Goal: Task Accomplishment & Management: Complete application form

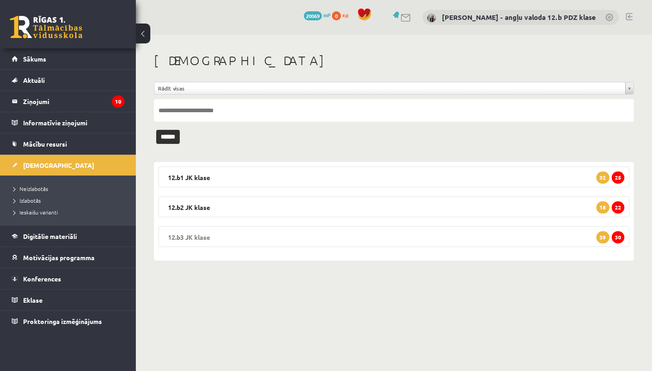
click at [215, 232] on legend "12.b3 JK klase 30 39" at bounding box center [393, 236] width 471 height 21
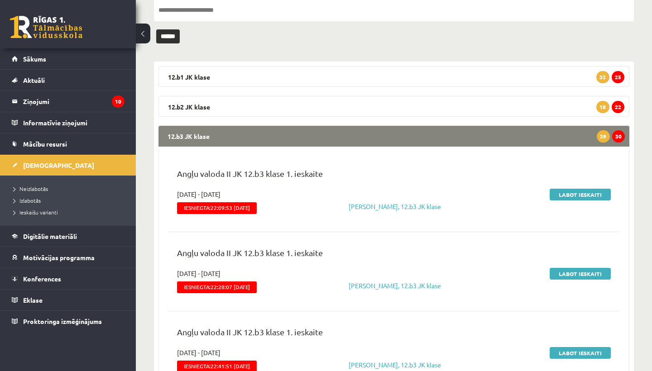
scroll to position [103, 0]
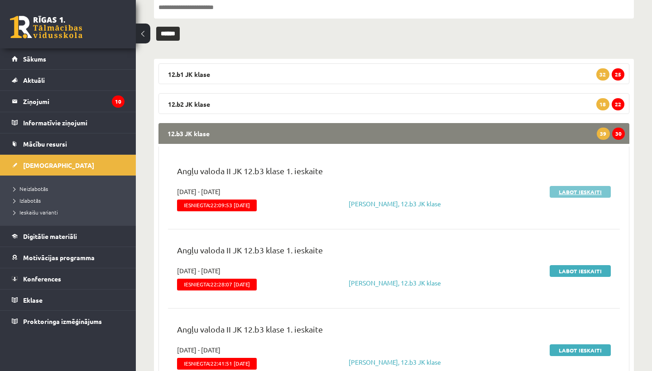
click at [591, 190] on link "Labot ieskaiti" at bounding box center [579, 192] width 61 height 12
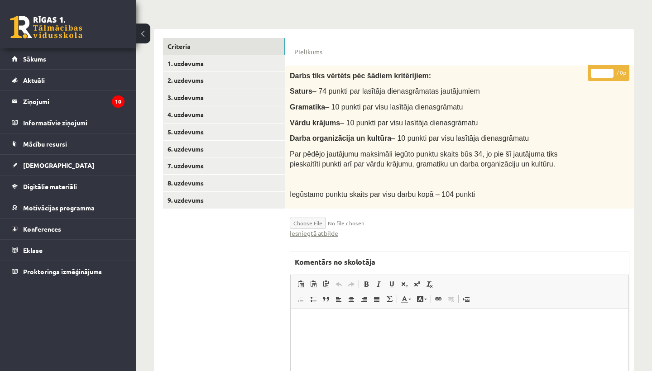
scroll to position [196, 0]
click at [320, 229] on link "Iesniegtā atbilde" at bounding box center [314, 233] width 48 height 10
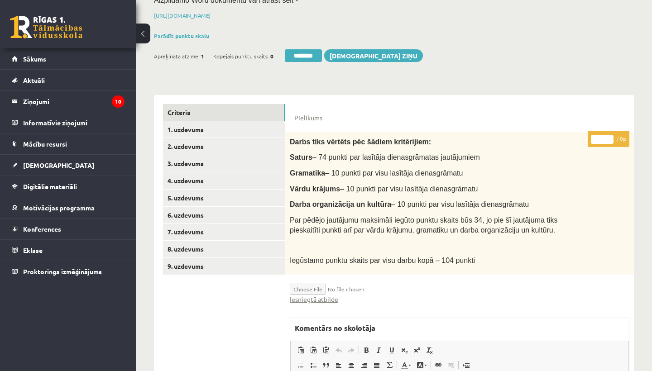
scroll to position [130, 0]
click at [196, 144] on link "2. uzdevums" at bounding box center [224, 146] width 122 height 17
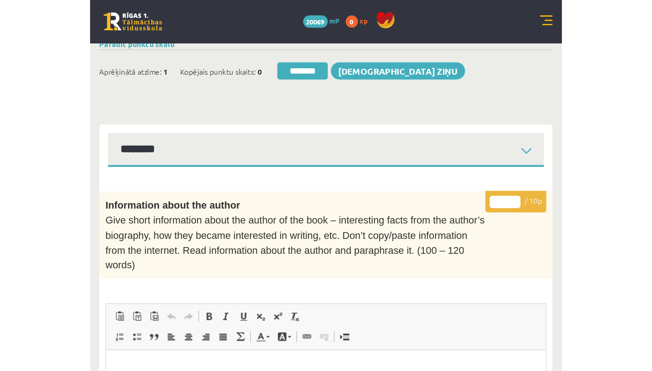
scroll to position [0, 0]
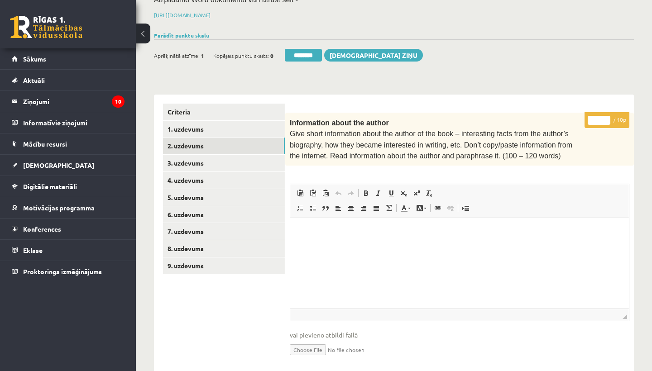
click at [601, 119] on input "*" at bounding box center [598, 120] width 23 height 9
type input "**"
click at [197, 159] on link "3. uzdevums" at bounding box center [224, 163] width 122 height 17
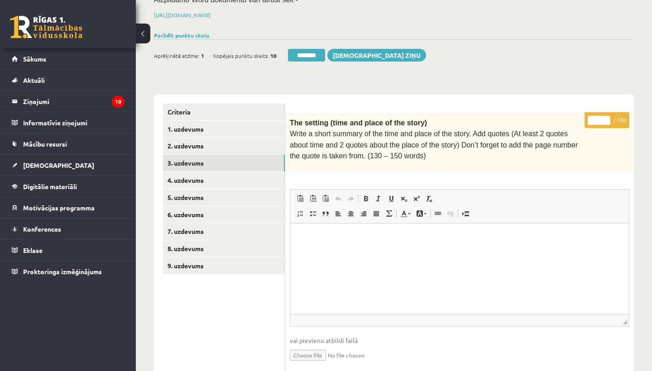
click at [598, 117] on input "*" at bounding box center [598, 120] width 23 height 9
type input "**"
click at [190, 175] on link "4. uzdevums" at bounding box center [224, 180] width 122 height 17
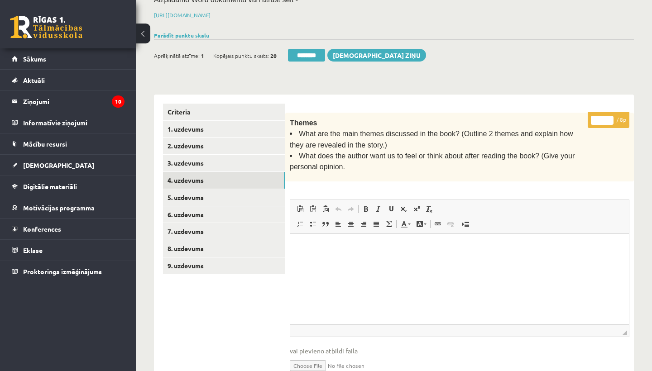
click at [602, 118] on input "*" at bounding box center [602, 120] width 23 height 9
type input "*"
click at [219, 191] on link "5. uzdevums" at bounding box center [224, 197] width 122 height 17
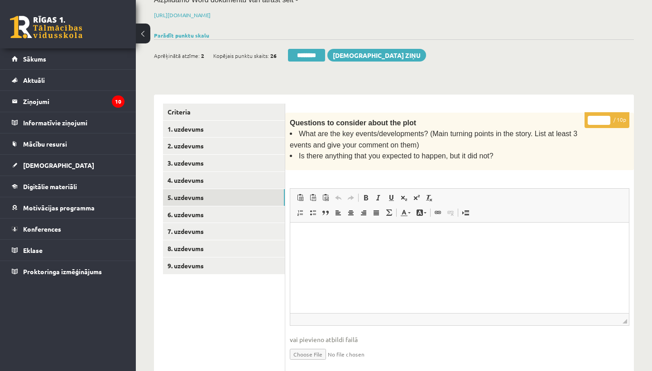
click at [601, 117] on input "*" at bounding box center [598, 120] width 23 height 9
type input "*"
click at [181, 213] on link "6. uzdevums" at bounding box center [224, 214] width 122 height 17
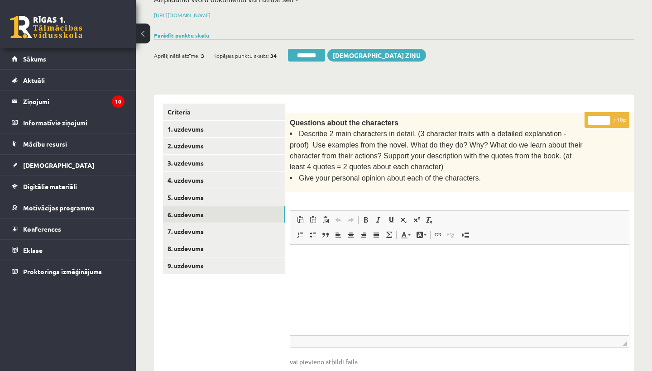
click at [601, 119] on input "*" at bounding box center [598, 120] width 23 height 9
type input "**"
click at [196, 228] on link "7. uzdevums" at bounding box center [224, 231] width 122 height 17
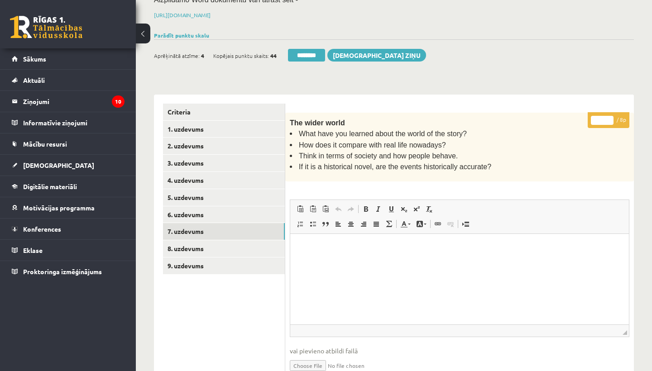
click at [605, 119] on input "*" at bounding box center [602, 120] width 23 height 9
type input "*"
click at [206, 240] on link "8. uzdevums" at bounding box center [224, 248] width 122 height 17
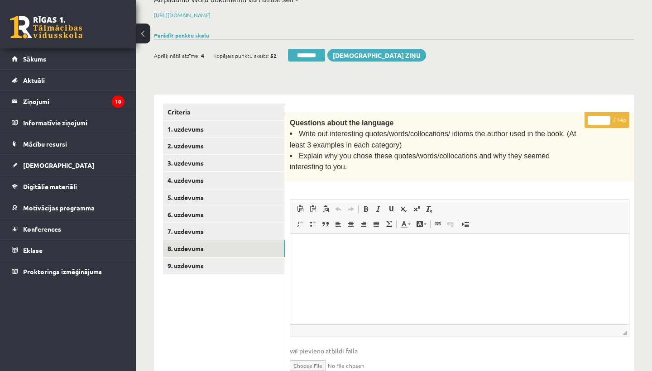
click at [599, 116] on input "*" at bounding box center [598, 120] width 23 height 9
type input "**"
click at [198, 261] on link "9. uzdevums" at bounding box center [224, 266] width 122 height 17
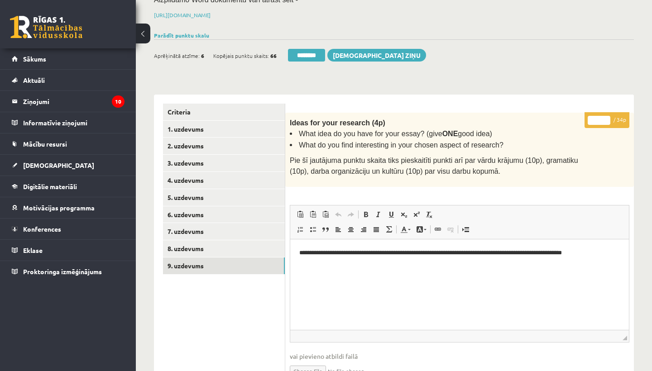
click at [600, 119] on input "*" at bounding box center [598, 120] width 23 height 9
type input "**"
click at [209, 125] on link "1. uzdevums" at bounding box center [224, 129] width 122 height 17
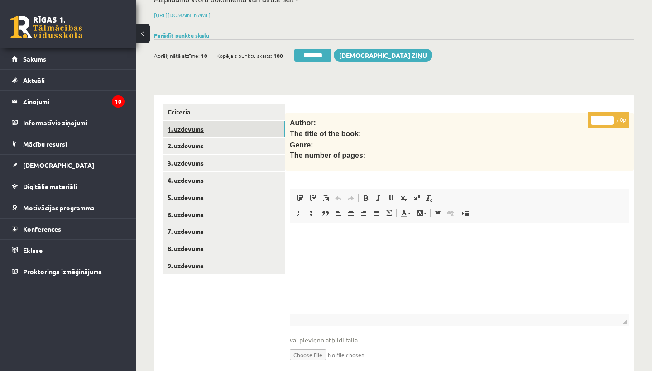
click at [209, 125] on link "1. uzdevums" at bounding box center [224, 129] width 122 height 17
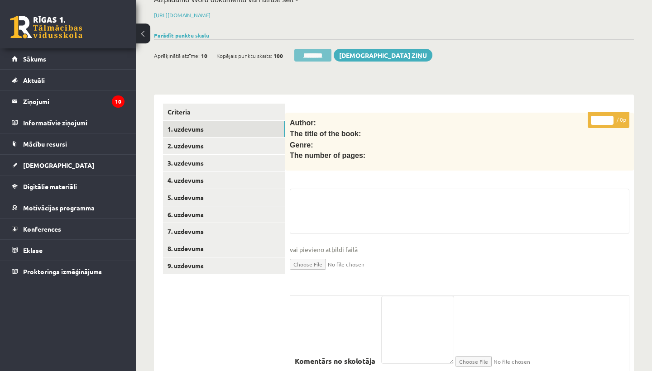
click at [306, 54] on input "********" at bounding box center [312, 55] width 37 height 13
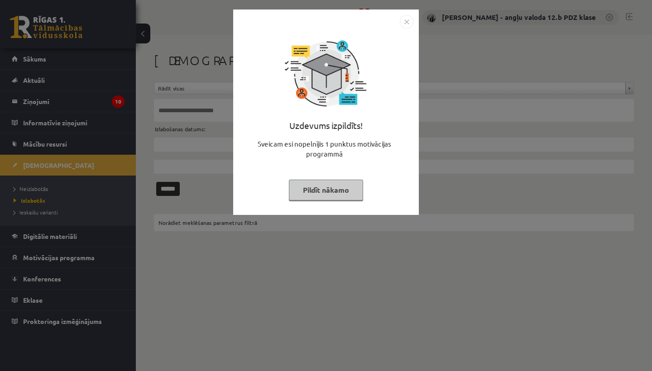
click at [407, 21] on img "Close" at bounding box center [407, 22] width 14 height 14
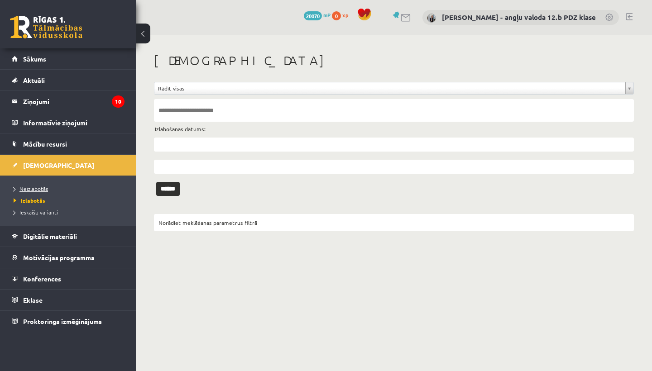
click at [50, 186] on link "Neizlabotās" at bounding box center [70, 189] width 113 height 8
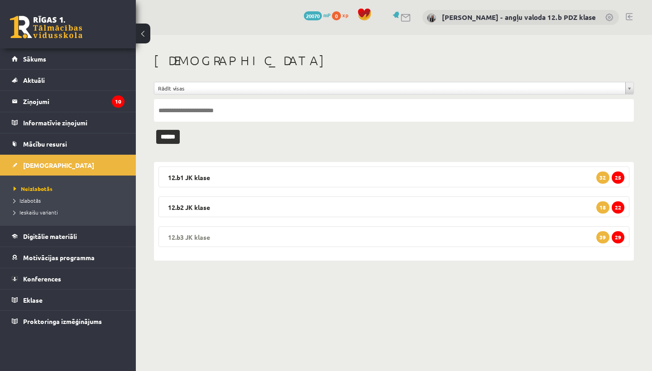
click at [196, 234] on legend "12.b3 JK klase 29 39" at bounding box center [393, 236] width 471 height 21
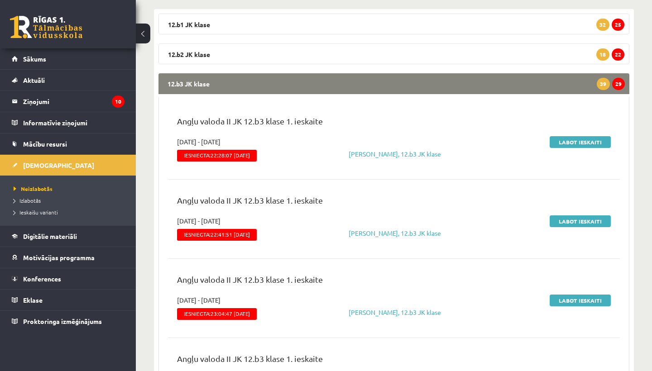
scroll to position [153, 0]
click at [565, 141] on link "Labot ieskaiti" at bounding box center [579, 142] width 61 height 12
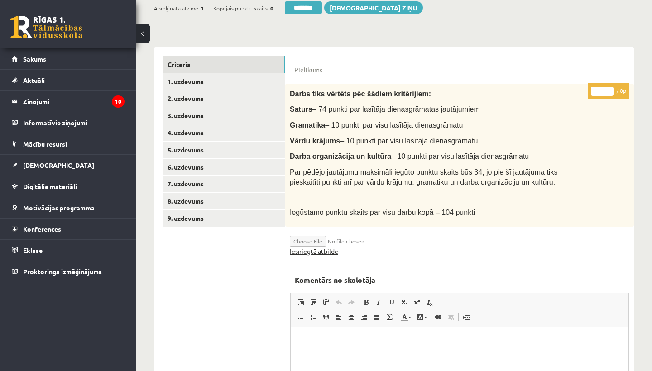
click at [329, 248] on link "Iesniegtā atbilde" at bounding box center [314, 252] width 48 height 10
click at [195, 94] on link "2. uzdevums" at bounding box center [224, 98] width 122 height 17
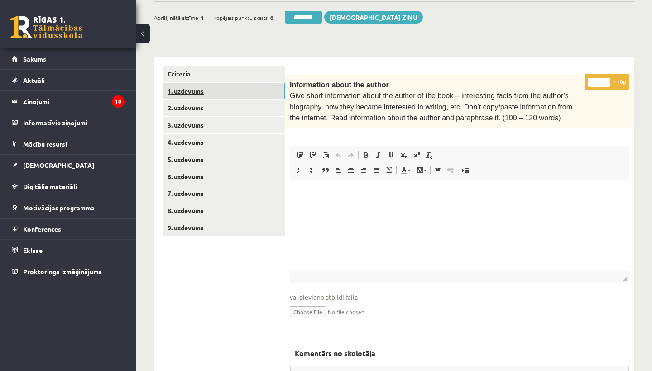
click at [212, 85] on link "1. uzdevums" at bounding box center [224, 91] width 122 height 17
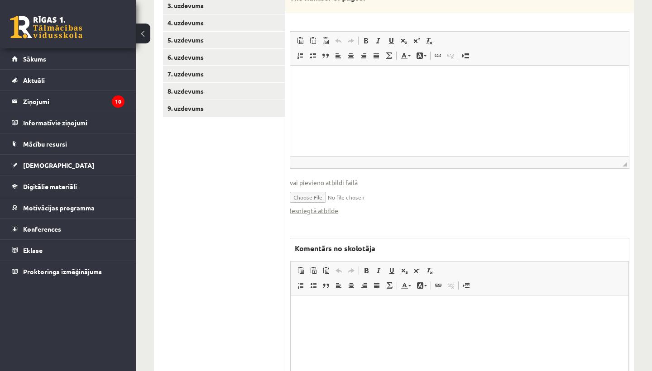
scroll to position [316, 0]
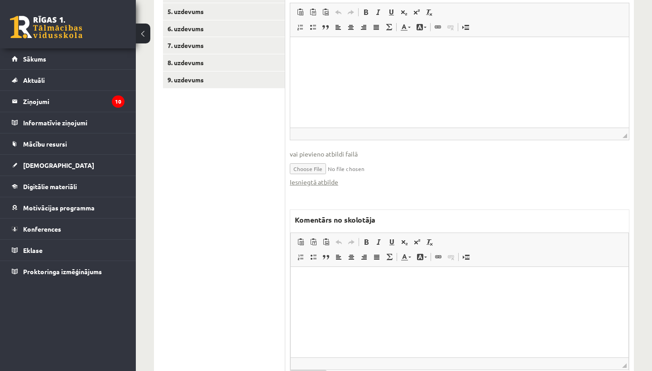
click at [316, 277] on p "Rich Text Editor, wiswyg-editor-47433887096460-1760166534-98" at bounding box center [460, 281] width 320 height 10
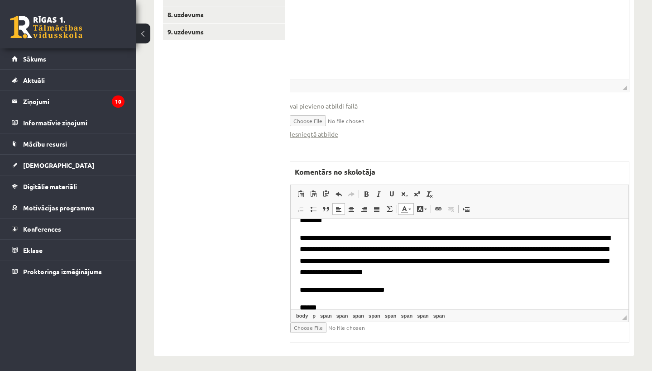
scroll to position [363, 0]
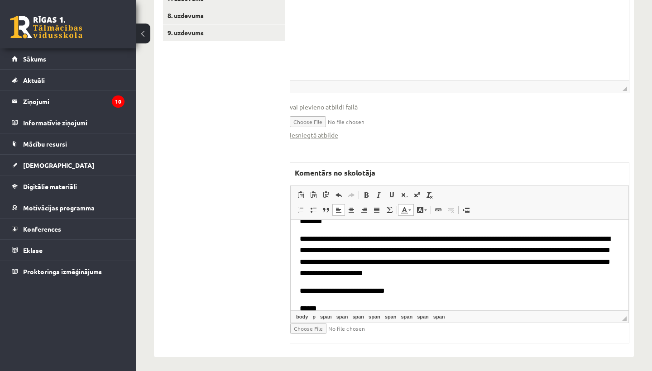
click at [303, 327] on input "file" at bounding box center [344, 328] width 108 height 11
type input "**********"
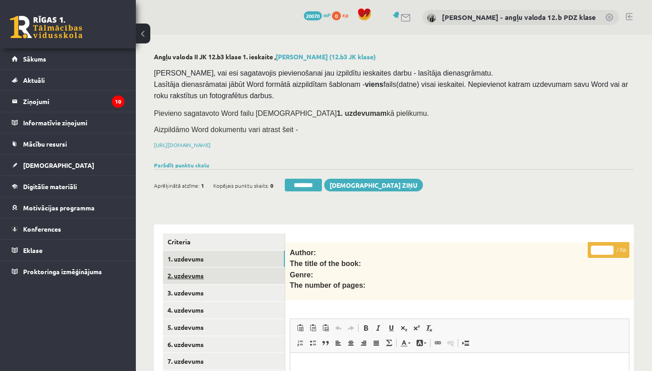
scroll to position [0, 0]
click at [191, 254] on link "1. uzdevums" at bounding box center [224, 259] width 122 height 17
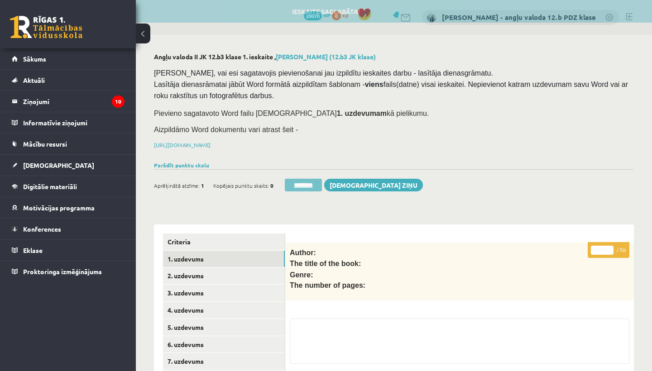
click at [312, 182] on input "********" at bounding box center [303, 185] width 37 height 13
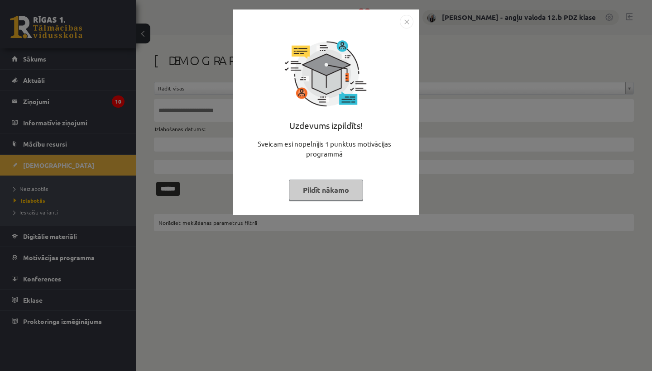
click at [406, 18] on img "Close" at bounding box center [407, 22] width 14 height 14
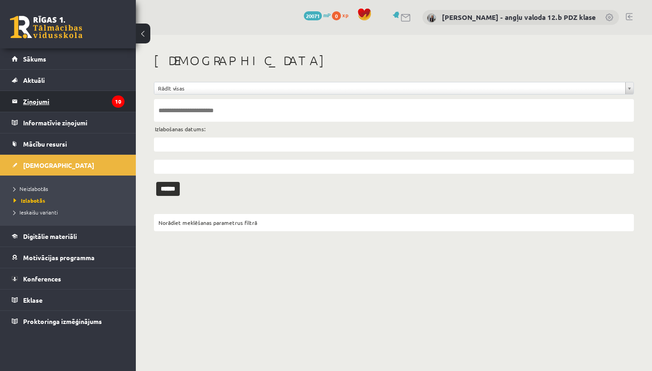
click at [50, 101] on legend "Ziņojumi 10" at bounding box center [73, 101] width 101 height 21
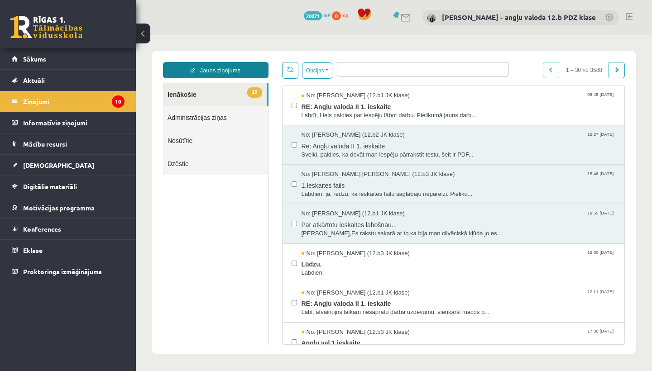
click at [226, 69] on link "Jauns ziņojums" at bounding box center [215, 70] width 105 height 16
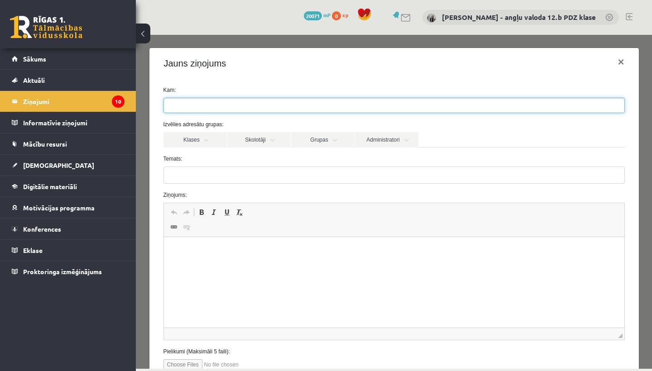
click at [217, 108] on ul at bounding box center [394, 105] width 460 height 14
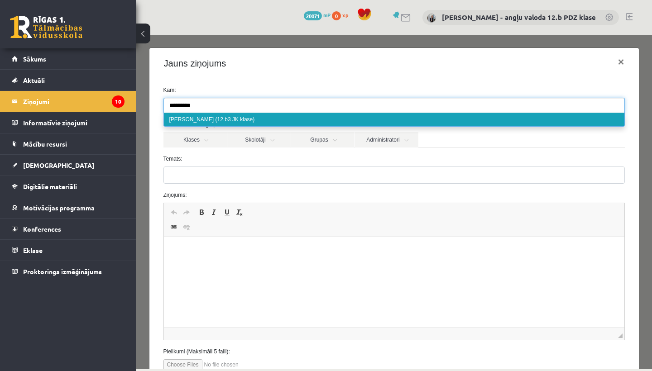
type input "*********"
select select "*****"
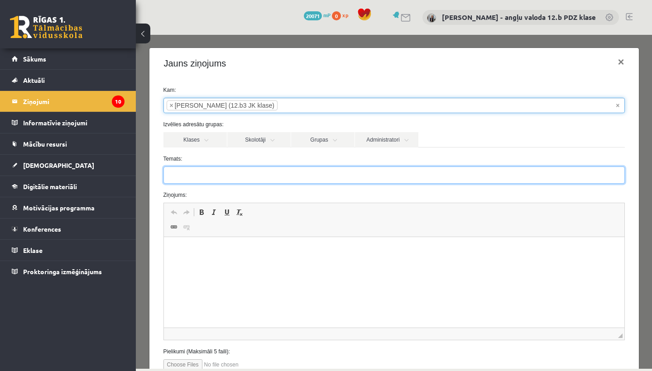
click at [186, 174] on input "Temats:" at bounding box center [393, 175] width 461 height 17
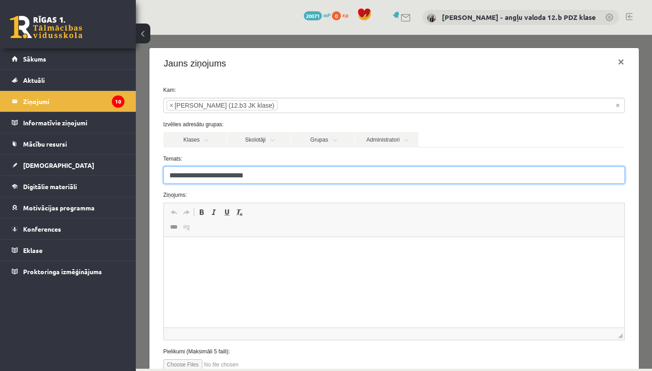
type input "**********"
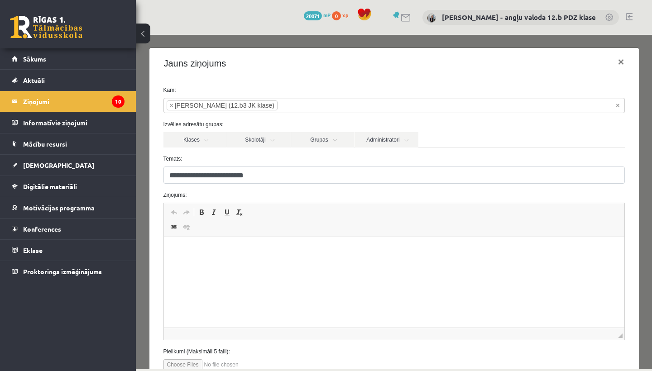
click at [178, 264] on html at bounding box center [393, 251] width 460 height 28
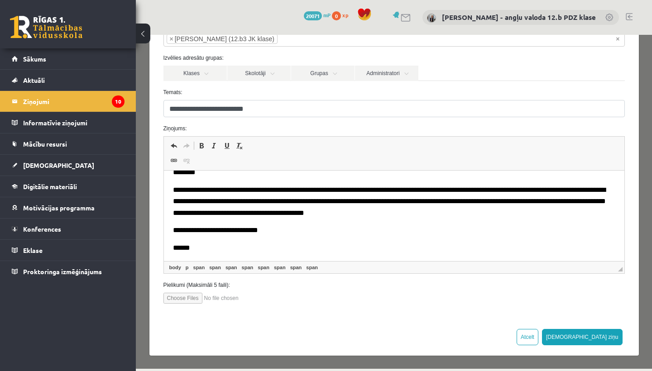
scroll to position [66, 0]
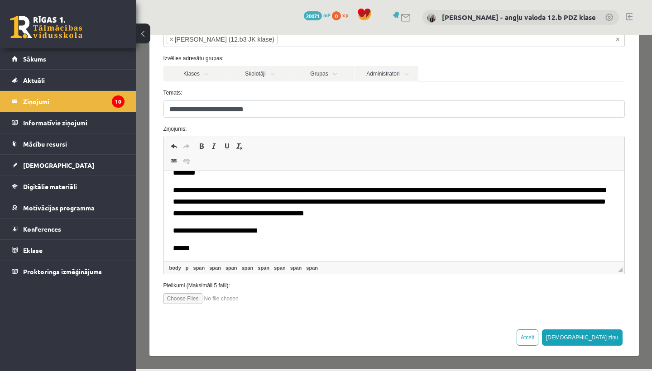
click at [185, 298] on input "file" at bounding box center [214, 298] width 103 height 11
type input "**********"
click at [602, 338] on button "[DEMOGRAPHIC_DATA] ziņu" at bounding box center [582, 338] width 81 height 16
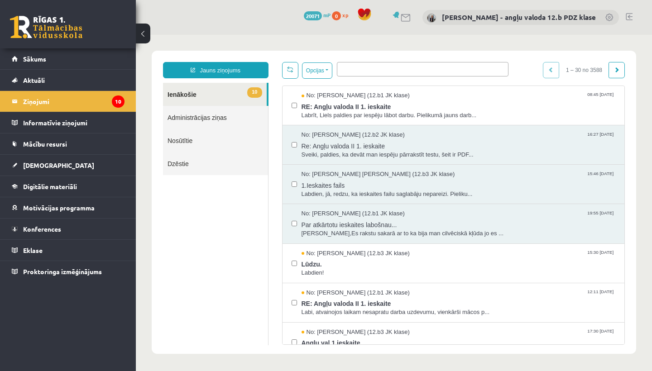
scroll to position [0, 0]
click at [52, 160] on link "[DEMOGRAPHIC_DATA]" at bounding box center [68, 165] width 113 height 21
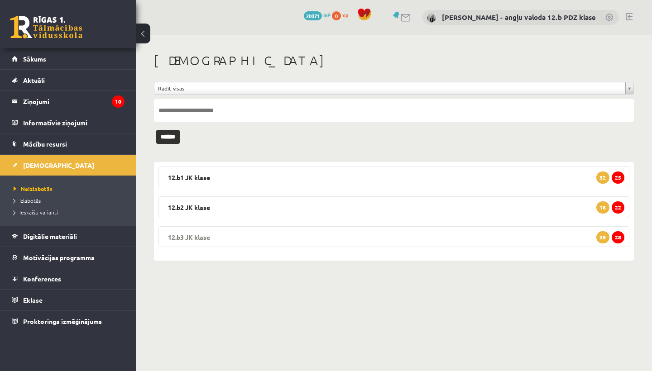
click at [217, 237] on legend "12.b3 JK klase 28 39" at bounding box center [393, 236] width 471 height 21
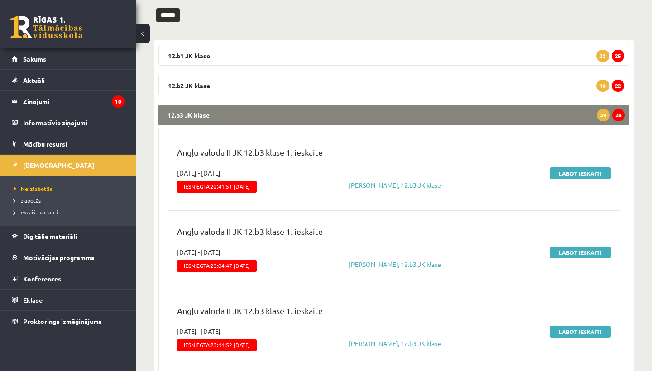
scroll to position [123, 0]
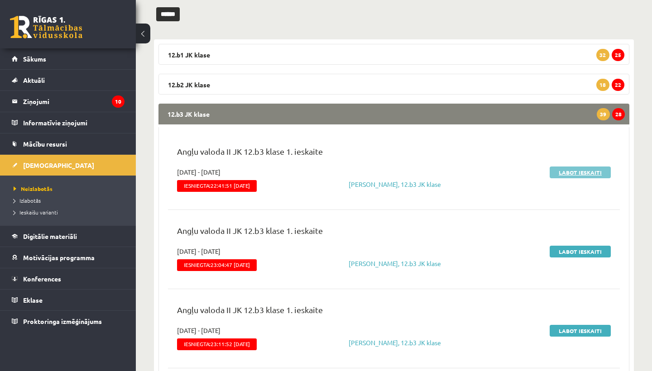
click at [565, 169] on link "Labot ieskaiti" at bounding box center [579, 173] width 61 height 12
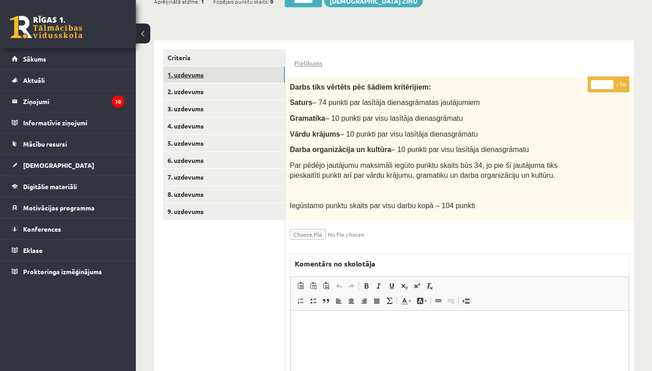
click at [197, 68] on link "1. uzdevums" at bounding box center [224, 75] width 122 height 17
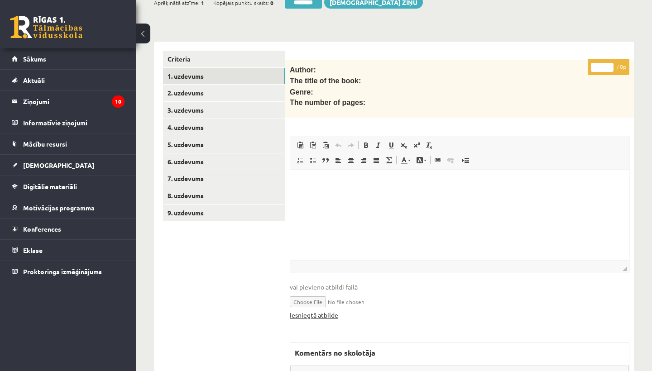
click at [318, 313] on link "Iesniegtā atbilde" at bounding box center [314, 315] width 48 height 10
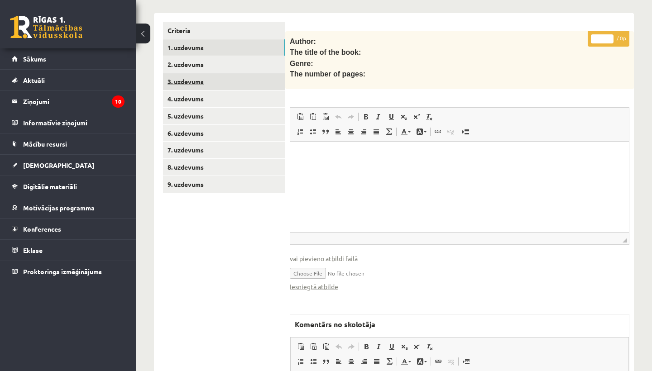
scroll to position [220, 0]
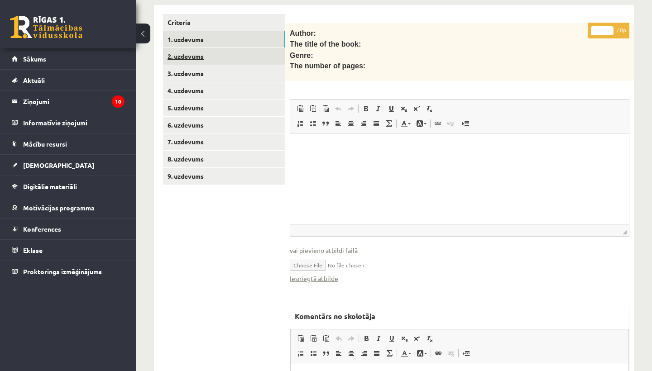
click at [204, 51] on link "2. uzdevums" at bounding box center [224, 56] width 122 height 17
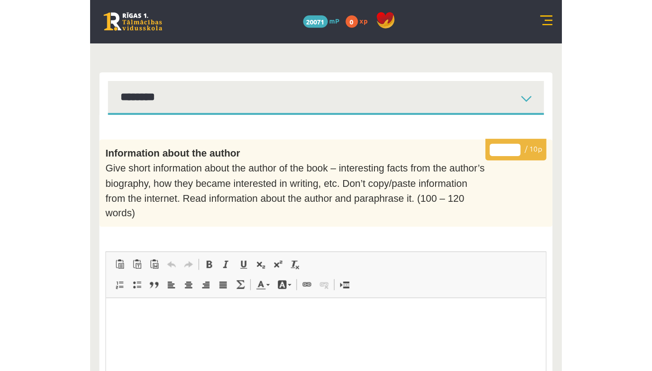
scroll to position [0, 0]
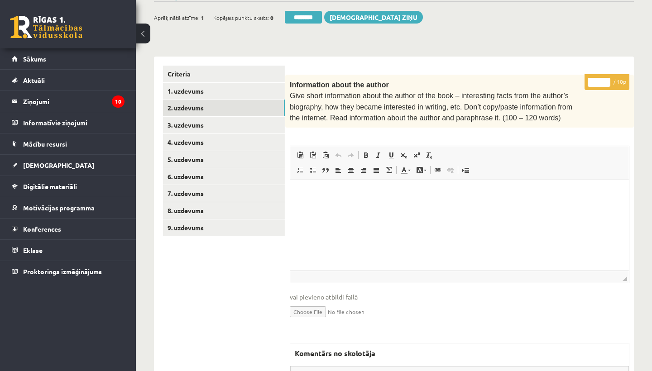
click at [602, 79] on input "*" at bounding box center [598, 82] width 23 height 9
type input "*"
click at [206, 122] on link "3. uzdevums" at bounding box center [224, 125] width 122 height 17
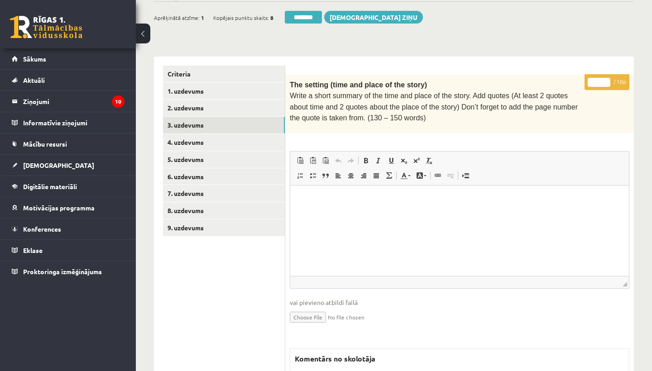
click at [601, 81] on input "*" at bounding box center [598, 82] width 23 height 9
type input "**"
click at [215, 134] on link "4. uzdevums" at bounding box center [224, 142] width 122 height 17
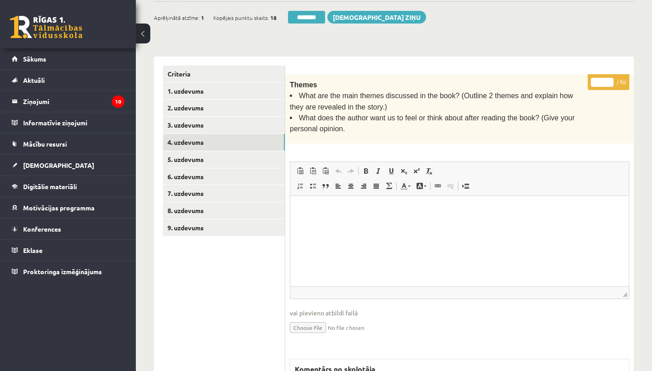
click at [600, 80] on input "*" at bounding box center [602, 82] width 23 height 9
type input "*"
click at [203, 160] on link "5. uzdevums" at bounding box center [224, 159] width 122 height 17
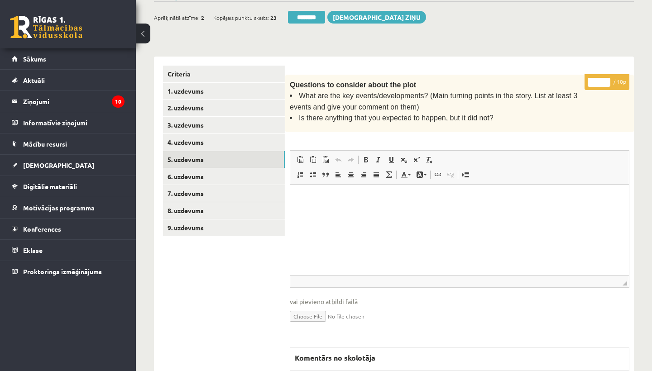
click at [599, 81] on input "*" at bounding box center [598, 82] width 23 height 9
type input "*"
click at [192, 172] on link "6. uzdevums" at bounding box center [224, 176] width 122 height 17
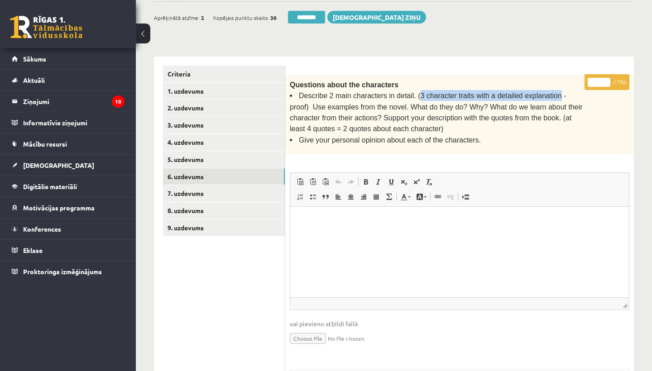
drag, startPoint x: 417, startPoint y: 92, endPoint x: 558, endPoint y: 92, distance: 141.2
click at [558, 92] on span "Describe 2 main characters in detail. (3 character traits with a detailed expla…" at bounding box center [436, 112] width 293 height 41
copy span "3 character traits with a detailed explanation"
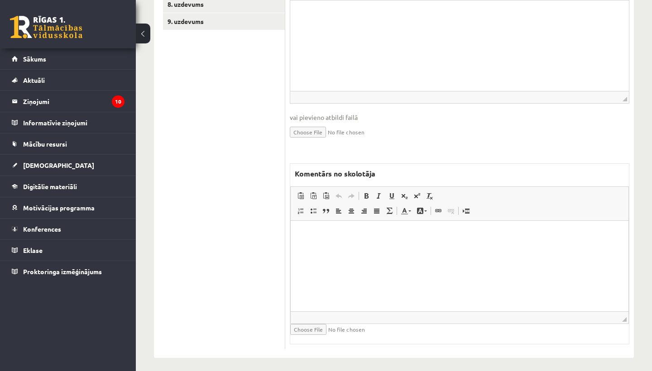
scroll to position [373, 0]
click at [353, 233] on p "Rich Text Editor, wiswyg-editor-47433802925920-1760166785-237" at bounding box center [460, 236] width 320 height 10
drag, startPoint x: 347, startPoint y: 234, endPoint x: 425, endPoint y: 237, distance: 77.5
click at [425, 237] on p "**********" at bounding box center [460, 235] width 320 height 9
click at [363, 193] on span at bounding box center [366, 196] width 7 height 7
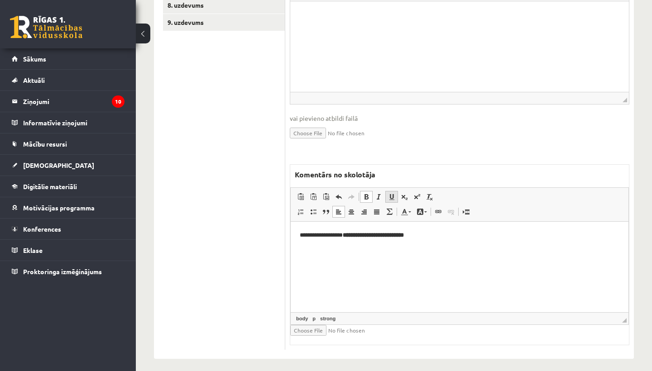
click at [394, 193] on span at bounding box center [391, 196] width 7 height 7
click at [462, 249] on html "**********" at bounding box center [460, 235] width 338 height 27
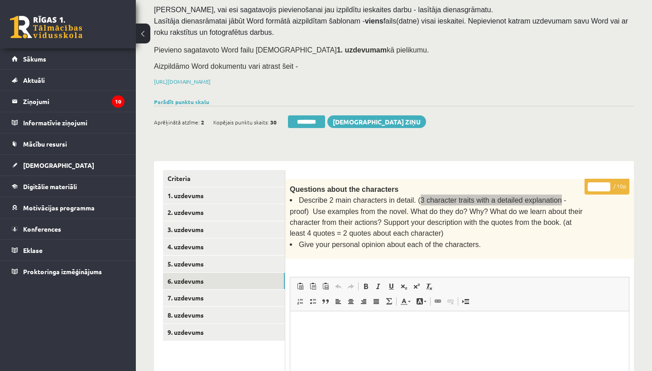
scroll to position [26, 0]
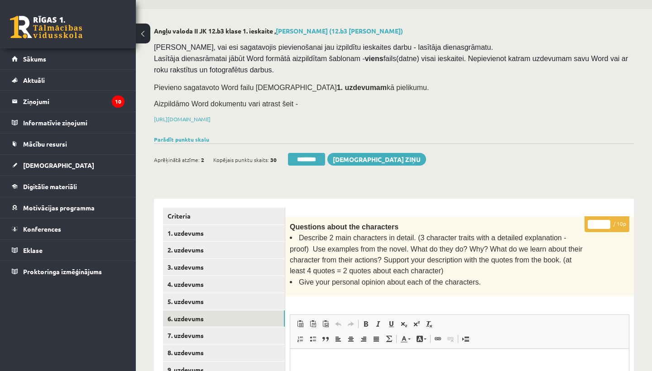
click at [601, 222] on input "*" at bounding box center [598, 224] width 23 height 9
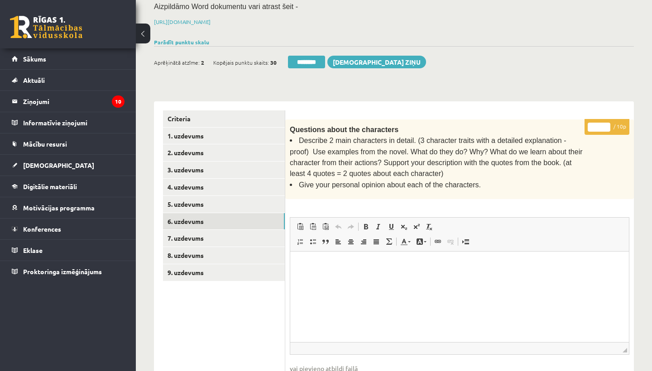
scroll to position [200, 0]
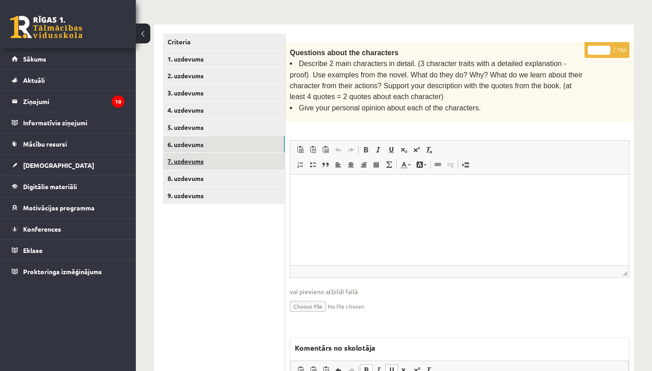
type input "*"
click at [201, 155] on link "7. uzdevums" at bounding box center [224, 161] width 122 height 17
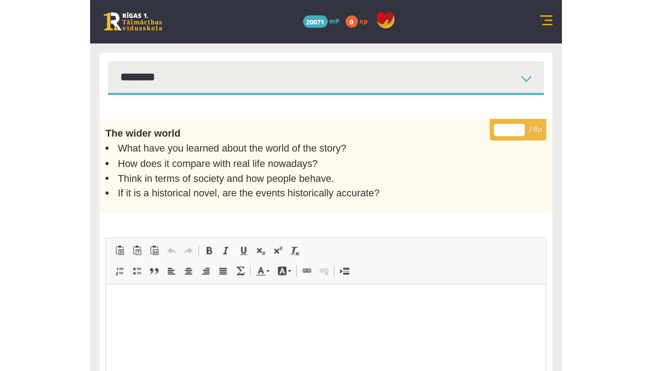
scroll to position [0, 0]
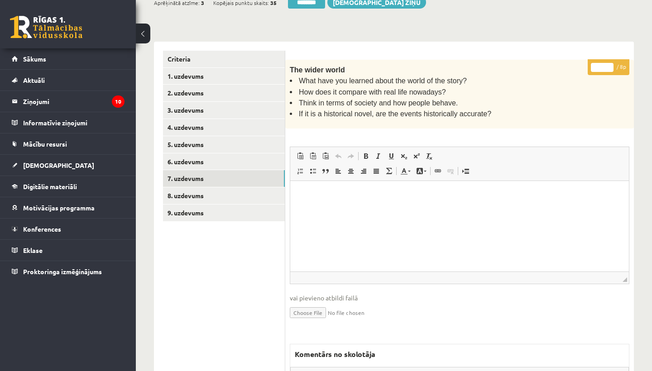
click at [602, 65] on input "*" at bounding box center [602, 67] width 23 height 9
type input "*"
click at [204, 187] on link "8. uzdevums" at bounding box center [224, 195] width 122 height 17
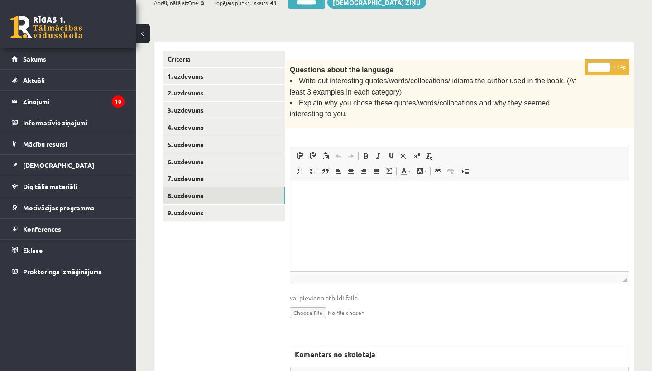
click at [599, 63] on input "*" at bounding box center [598, 67] width 23 height 9
type input "**"
click at [192, 205] on link "9. uzdevums" at bounding box center [224, 213] width 122 height 17
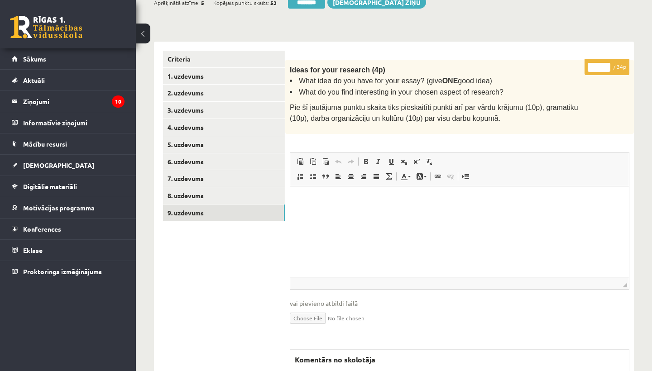
click at [599, 63] on input "*" at bounding box center [598, 67] width 23 height 9
type input "**"
click at [201, 74] on link "1. uzdevums" at bounding box center [224, 76] width 122 height 17
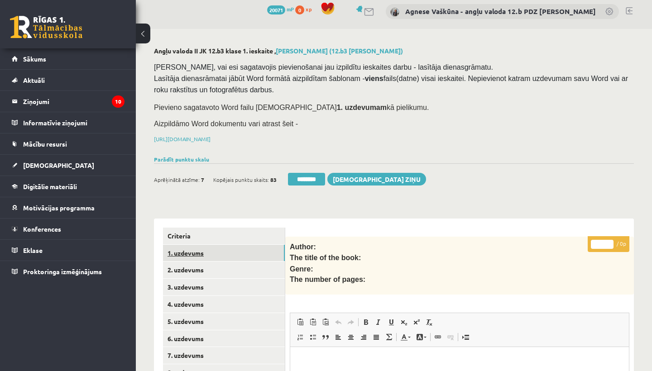
click at [177, 251] on link "1. uzdevums" at bounding box center [224, 253] width 122 height 17
click at [178, 250] on link "1. uzdevums" at bounding box center [224, 253] width 122 height 17
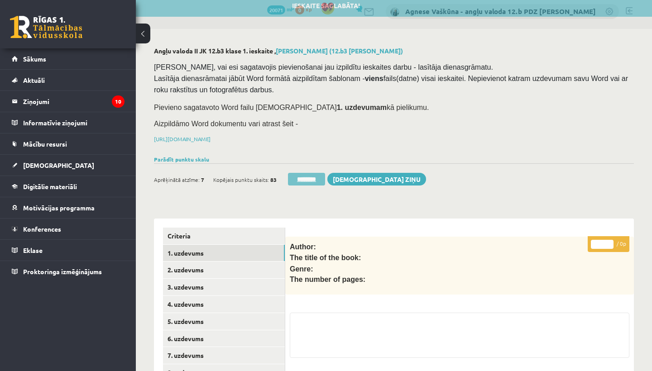
click at [308, 177] on input "********" at bounding box center [306, 179] width 37 height 13
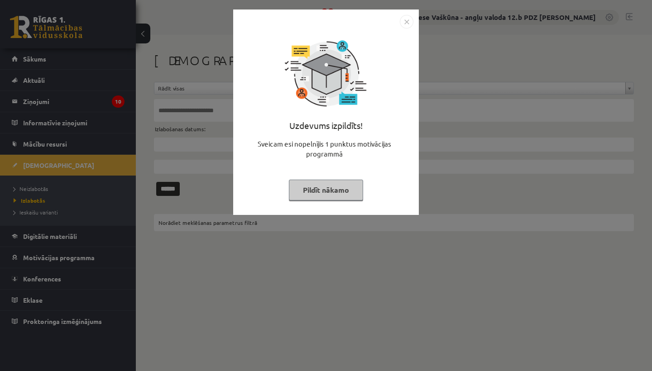
click at [408, 19] on img "Close" at bounding box center [407, 22] width 14 height 14
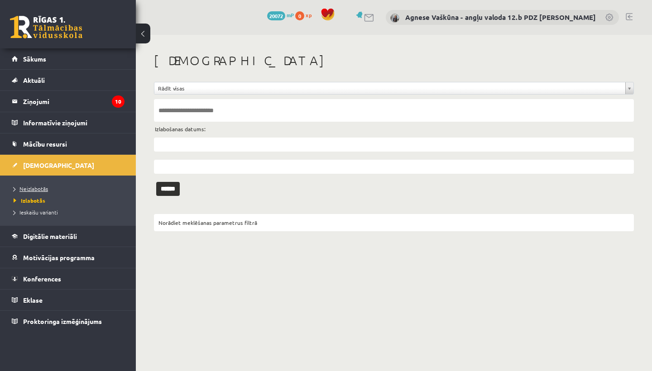
click at [34, 187] on span "Neizlabotās" at bounding box center [31, 188] width 34 height 7
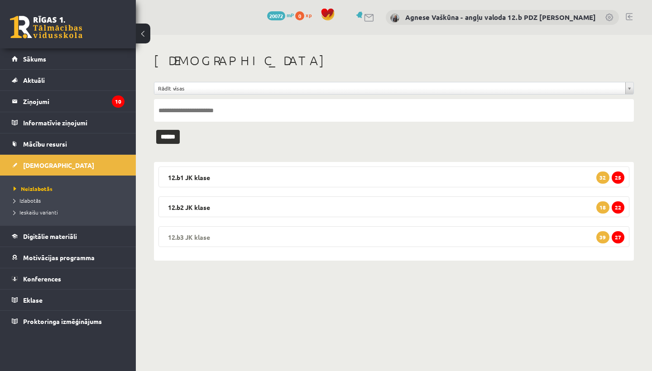
click at [212, 234] on legend "12.b3 JK klase 27 39" at bounding box center [393, 236] width 471 height 21
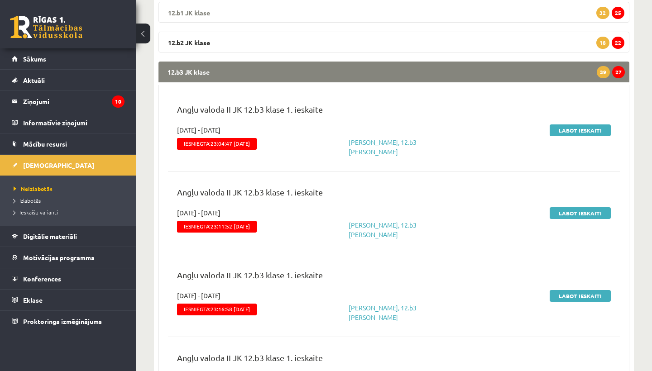
scroll to position [167, 0]
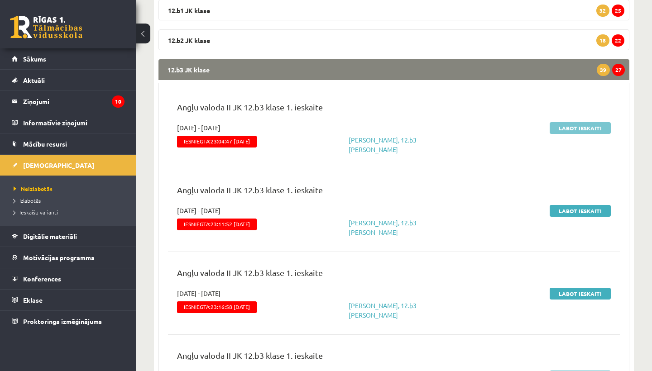
click at [568, 124] on link "Labot ieskaiti" at bounding box center [579, 128] width 61 height 12
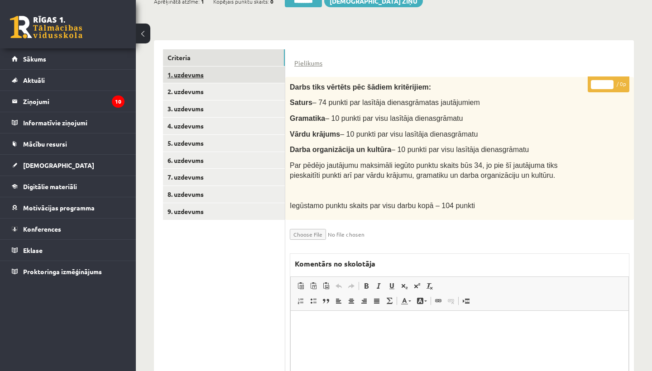
click at [195, 76] on link "1. uzdevums" at bounding box center [224, 75] width 122 height 17
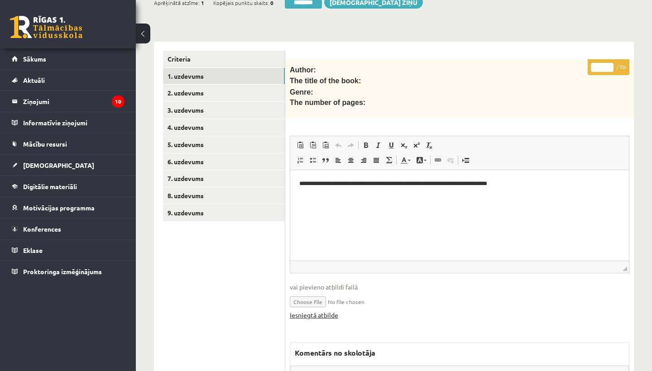
click at [310, 313] on link "Iesniegtā atbilde" at bounding box center [314, 315] width 48 height 10
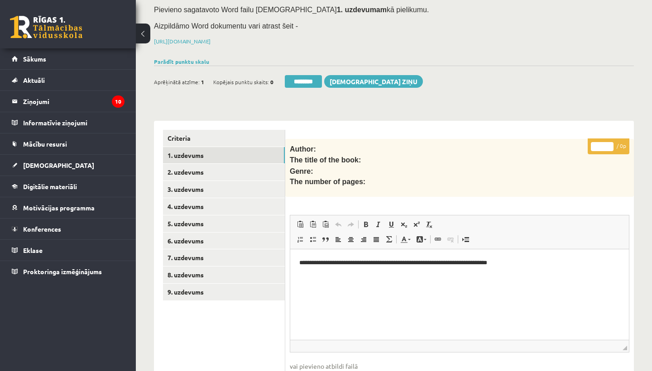
scroll to position [111, 0]
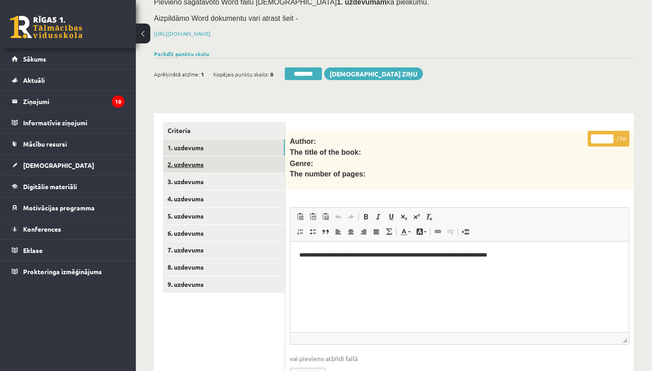
click at [203, 163] on link "2. uzdevums" at bounding box center [224, 164] width 122 height 17
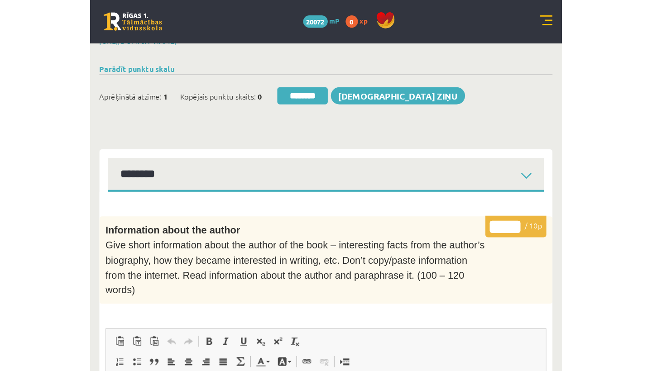
scroll to position [0, 0]
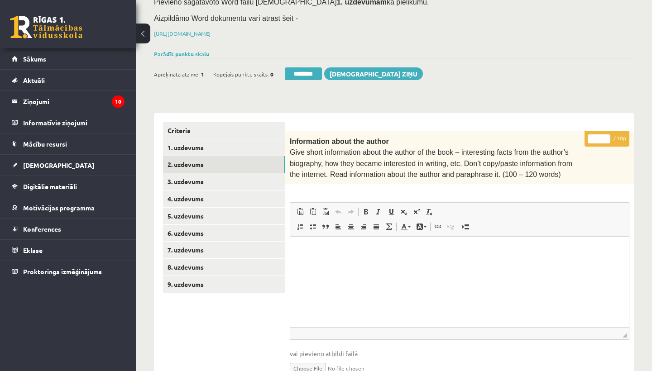
click at [601, 138] on input "*" at bounding box center [598, 138] width 23 height 9
type input "**"
click at [201, 179] on link "3. uzdevums" at bounding box center [224, 181] width 122 height 17
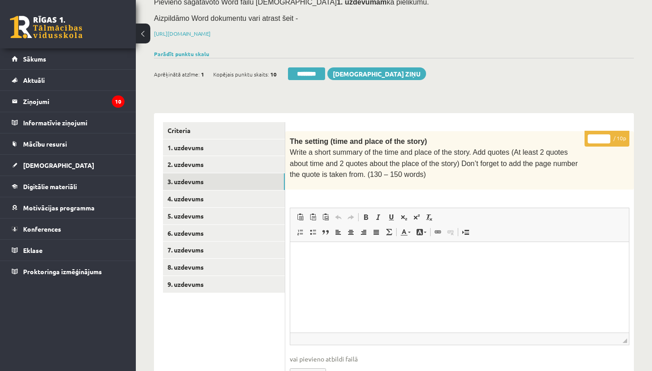
click at [599, 137] on input "*" at bounding box center [598, 138] width 23 height 9
type input "**"
click at [191, 195] on link "4. uzdevums" at bounding box center [224, 199] width 122 height 17
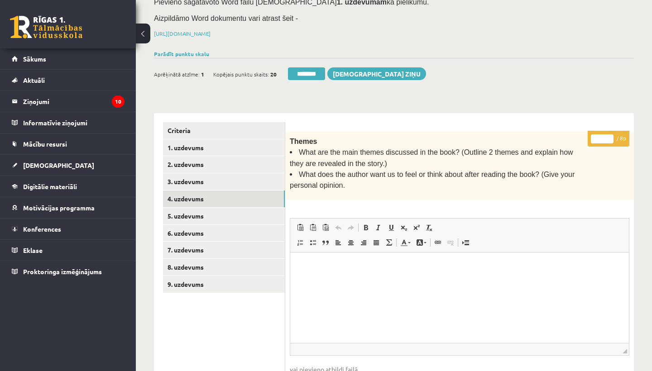
click at [602, 138] on input "*" at bounding box center [602, 138] width 23 height 9
type input "*"
click at [207, 208] on link "5. uzdevums" at bounding box center [224, 216] width 122 height 17
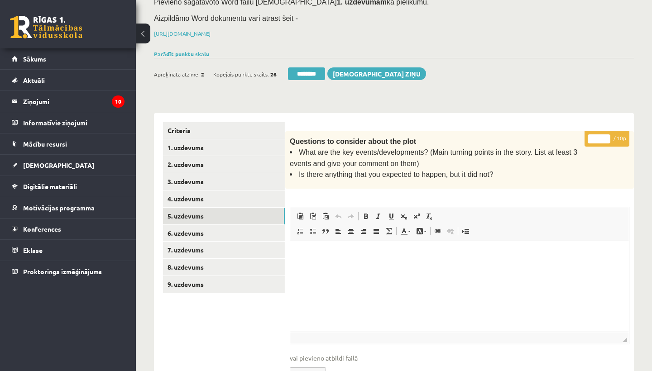
click at [602, 136] on input "*" at bounding box center [598, 138] width 23 height 9
type input "**"
click at [196, 227] on link "6. uzdevums" at bounding box center [224, 233] width 122 height 17
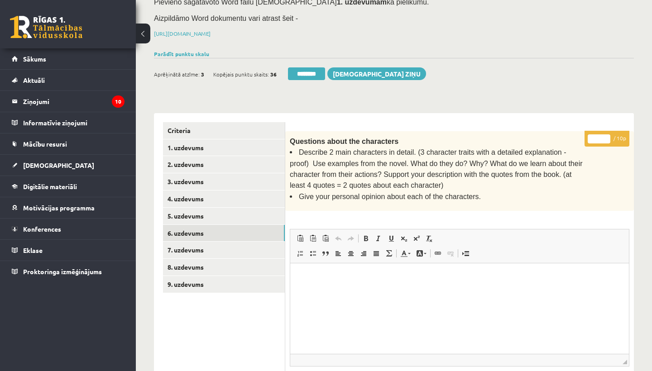
click at [599, 136] on input "*" at bounding box center [598, 138] width 23 height 9
type input "**"
click at [203, 244] on link "7. uzdevums" at bounding box center [224, 250] width 122 height 17
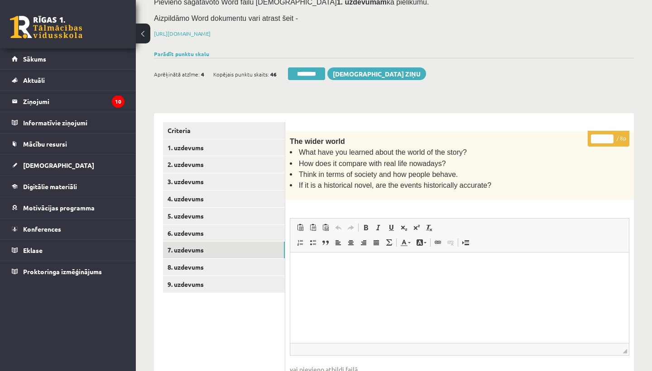
click at [604, 137] on input "*" at bounding box center [602, 138] width 23 height 9
type input "*"
click at [189, 261] on link "8. uzdevums" at bounding box center [224, 267] width 122 height 17
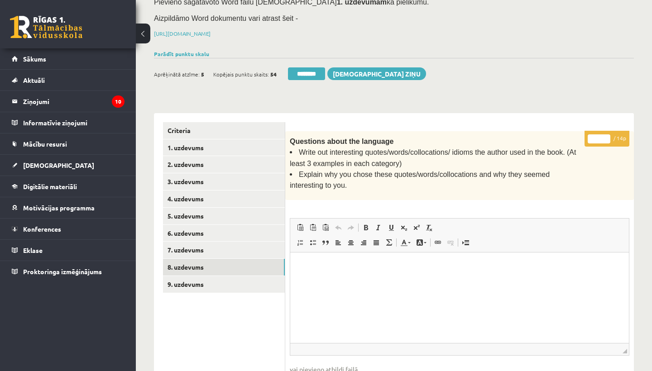
click at [601, 135] on input "*" at bounding box center [598, 138] width 23 height 9
type input "**"
click at [190, 276] on link "9. uzdevums" at bounding box center [224, 284] width 122 height 17
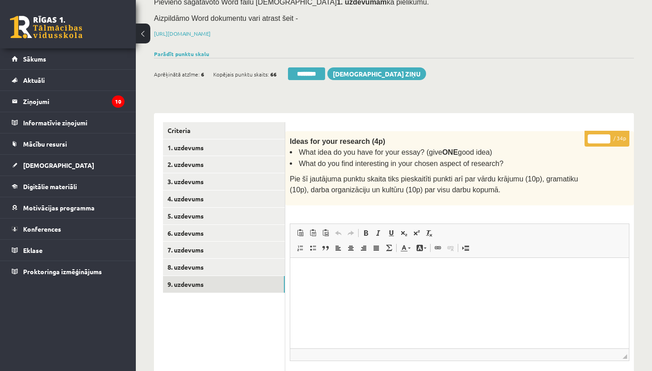
click at [600, 136] on input "*" at bounding box center [598, 138] width 23 height 9
type input "**"
click at [208, 142] on link "1. uzdevums" at bounding box center [224, 147] width 122 height 17
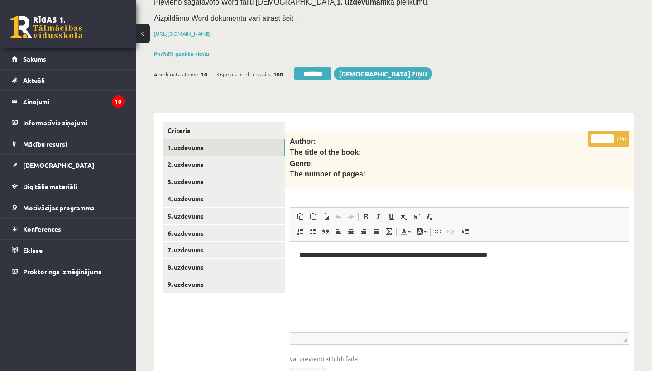
click at [208, 142] on link "1. uzdevums" at bounding box center [224, 147] width 122 height 17
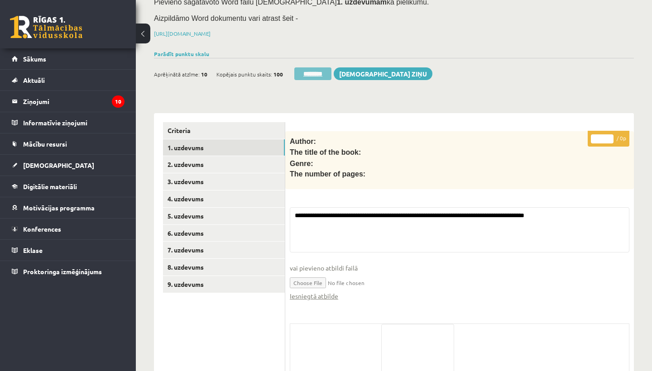
click at [319, 72] on input "********" at bounding box center [312, 73] width 37 height 13
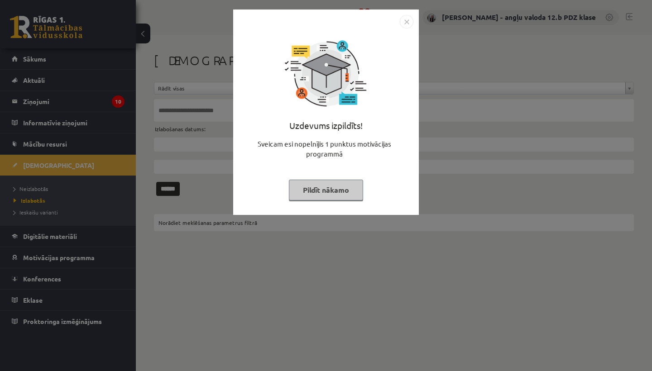
click at [407, 19] on img "Close" at bounding box center [407, 22] width 14 height 14
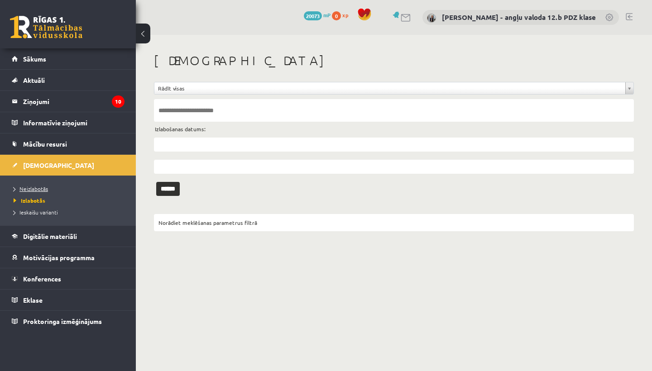
click at [43, 188] on span "Neizlabotās" at bounding box center [31, 188] width 34 height 7
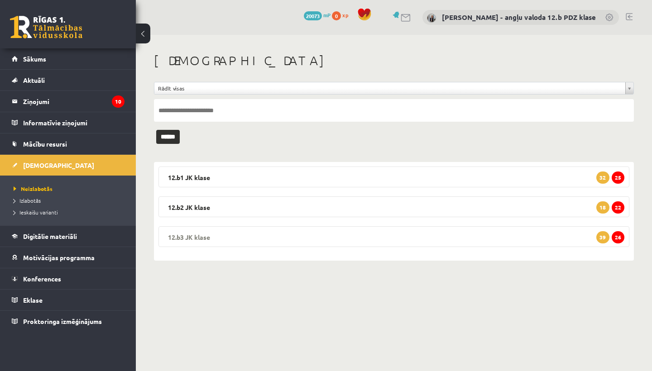
click at [220, 234] on legend "12.b3 JK klase 26 39" at bounding box center [393, 236] width 471 height 21
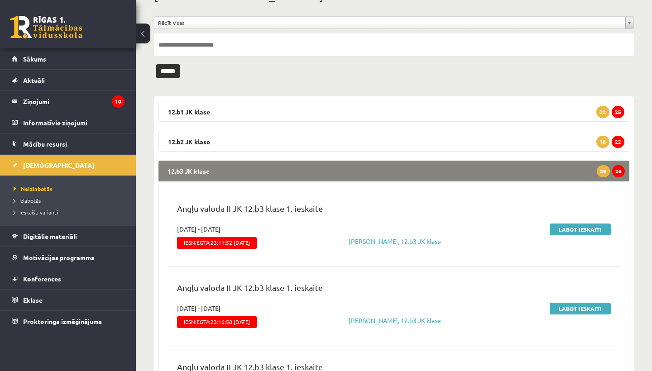
scroll to position [63, 0]
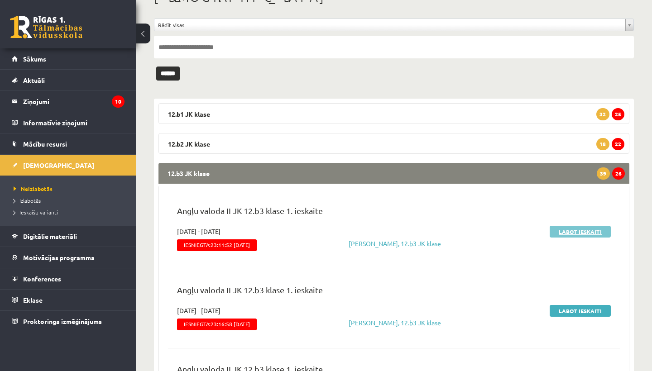
click at [570, 228] on link "Labot ieskaiti" at bounding box center [579, 232] width 61 height 12
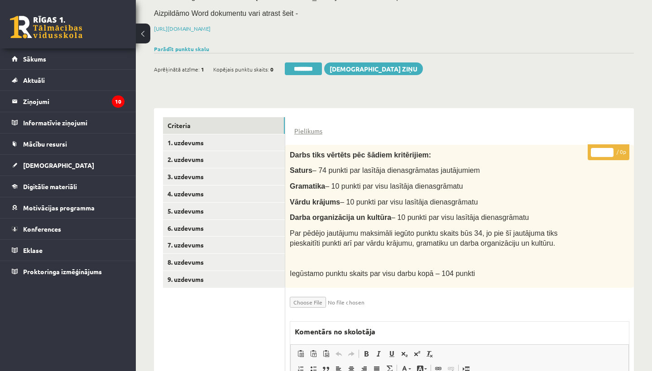
scroll to position [118, 0]
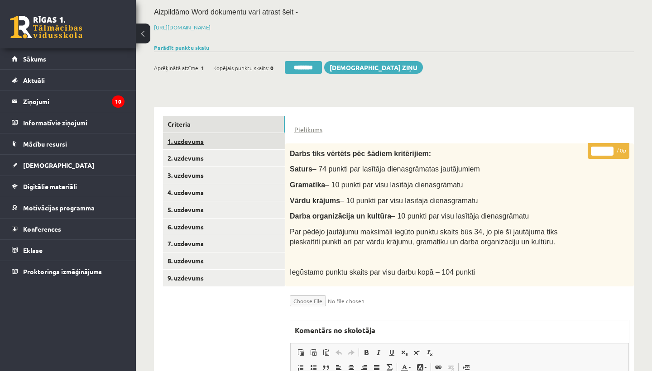
click at [220, 143] on link "1. uzdevums" at bounding box center [224, 141] width 122 height 17
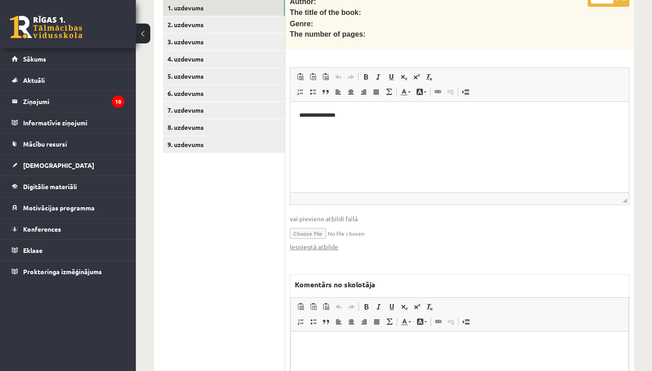
scroll to position [257, 0]
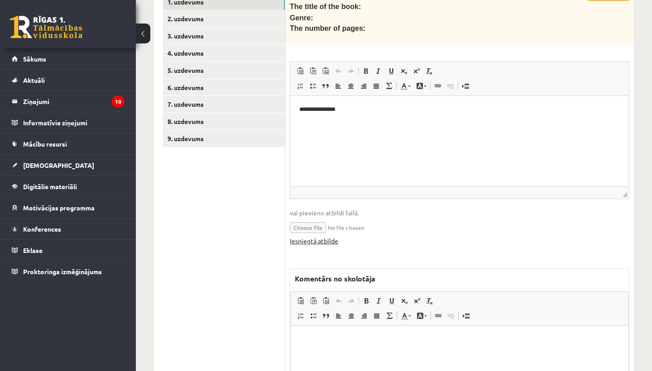
click at [320, 236] on link "Iesniegtā atbilde" at bounding box center [314, 241] width 48 height 10
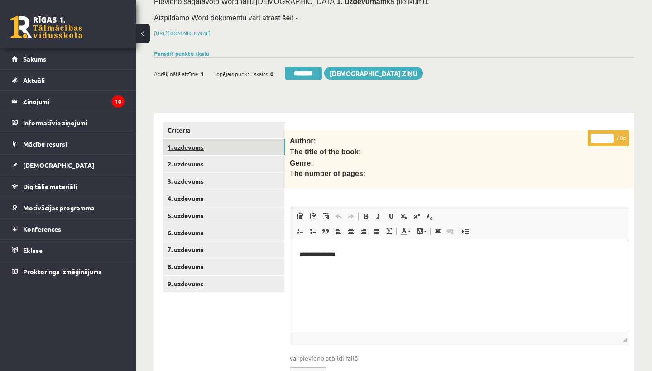
scroll to position [114, 0]
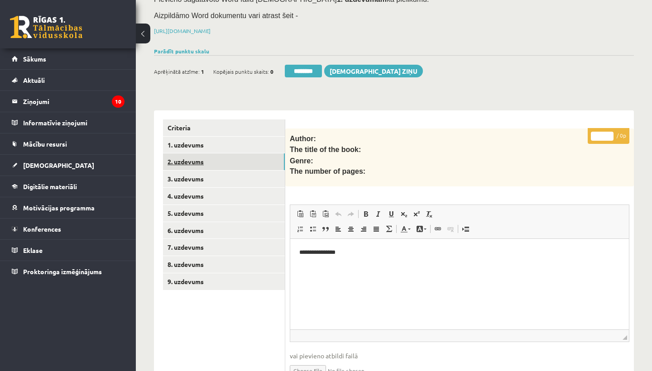
click at [201, 157] on link "2. uzdevums" at bounding box center [224, 161] width 122 height 17
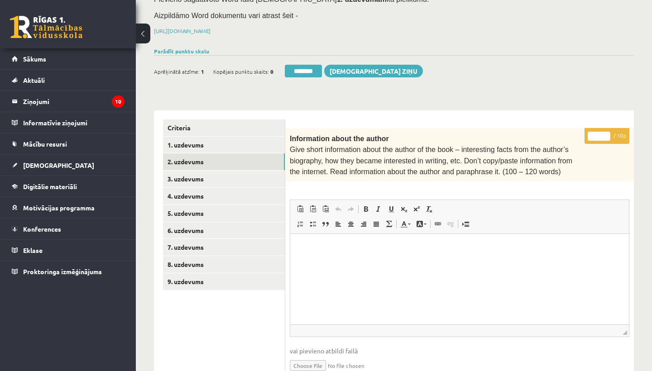
scroll to position [0, 0]
click at [598, 133] on input "*" at bounding box center [598, 136] width 23 height 9
type input "**"
click at [184, 174] on link "3. uzdevums" at bounding box center [224, 179] width 122 height 17
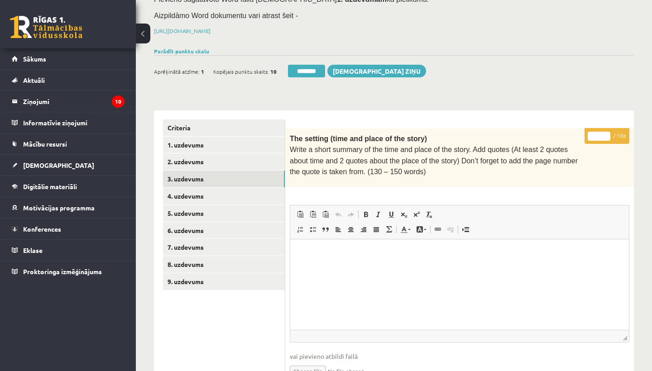
click at [598, 134] on input "*" at bounding box center [598, 136] width 23 height 9
type input "**"
click at [198, 193] on link "4. uzdevums" at bounding box center [224, 196] width 122 height 17
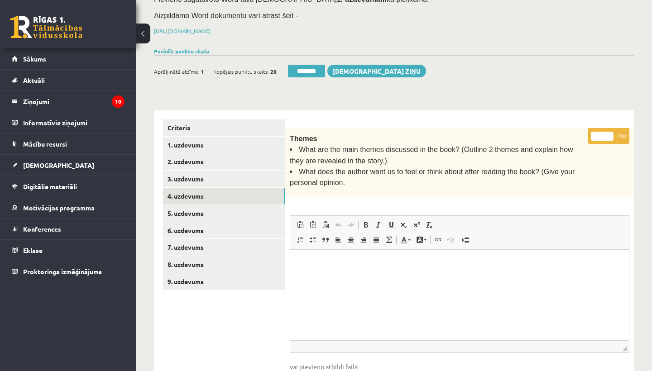
click at [603, 132] on input "*" at bounding box center [602, 136] width 23 height 9
type input "*"
click at [200, 209] on link "5. uzdevums" at bounding box center [224, 213] width 122 height 17
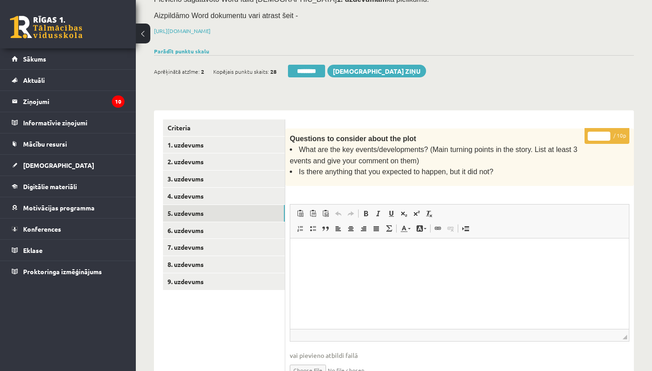
click at [601, 133] on input "*" at bounding box center [598, 136] width 23 height 9
type input "**"
click at [209, 224] on link "6. uzdevums" at bounding box center [224, 230] width 122 height 17
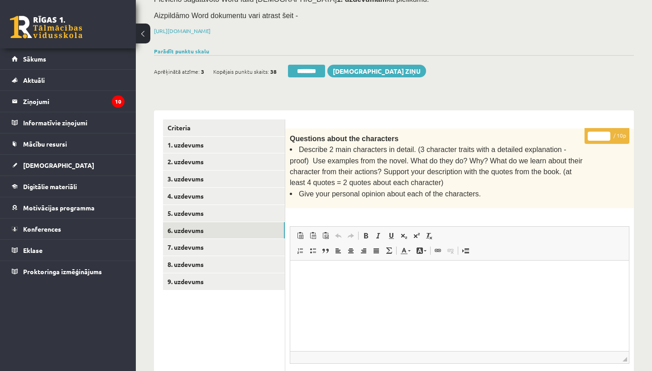
click at [600, 132] on input "*" at bounding box center [598, 136] width 23 height 9
type input "**"
click at [188, 239] on link "7. uzdevums" at bounding box center [224, 247] width 122 height 17
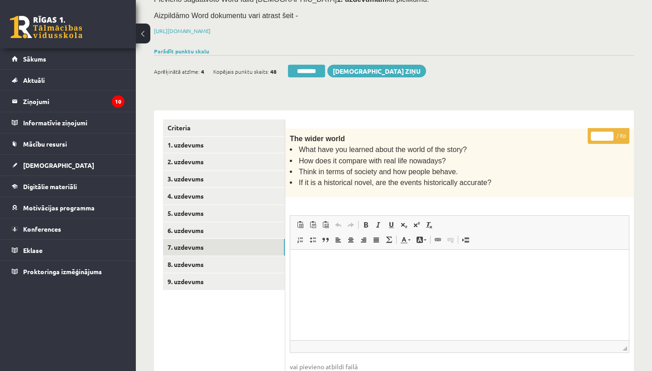
click at [603, 132] on input "*" at bounding box center [602, 136] width 23 height 9
type input "*"
click at [221, 259] on link "8. uzdevums" at bounding box center [224, 264] width 122 height 17
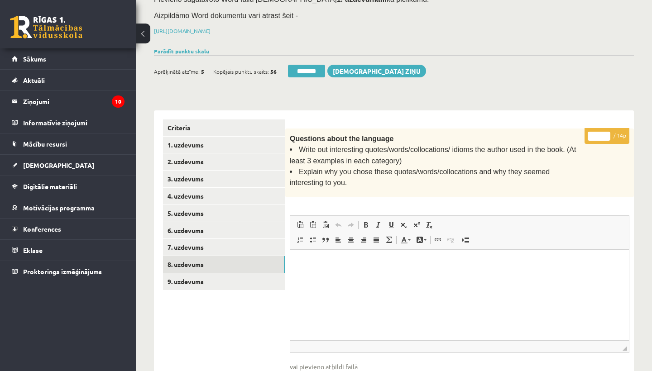
click at [602, 132] on input "*" at bounding box center [598, 136] width 23 height 9
type input "**"
click at [199, 280] on link "9. uzdevums" at bounding box center [224, 281] width 122 height 17
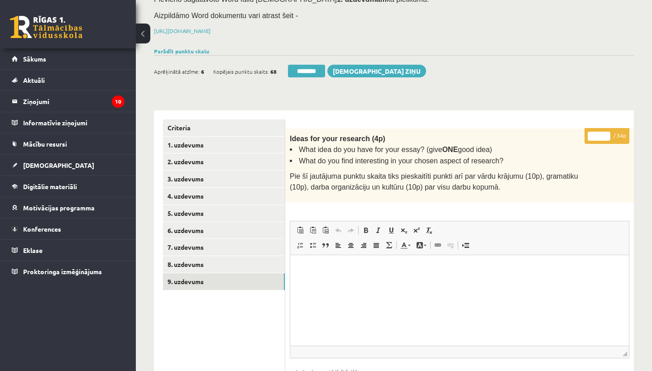
click at [599, 135] on input "*" at bounding box center [598, 136] width 23 height 9
type input "**"
click at [206, 138] on link "1. uzdevums" at bounding box center [224, 145] width 122 height 17
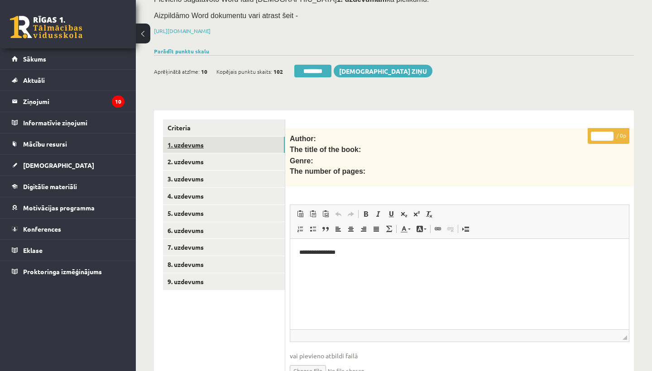
click at [185, 145] on link "1. uzdevums" at bounding box center [224, 145] width 122 height 17
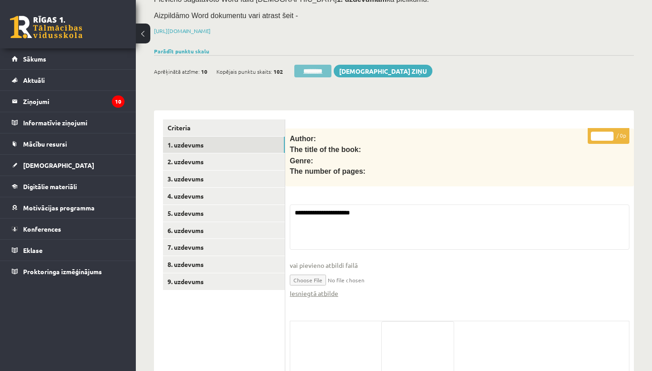
click at [320, 69] on input "********" at bounding box center [312, 71] width 37 height 13
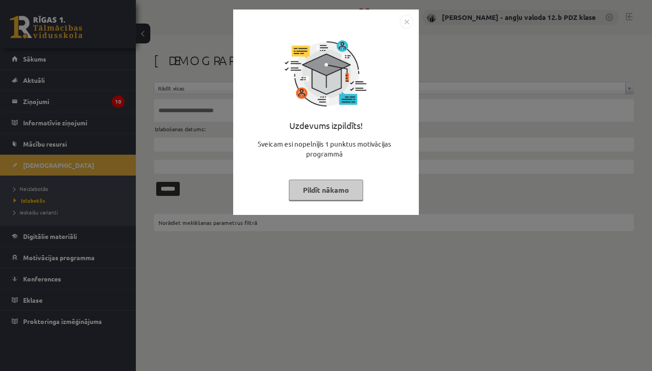
click at [404, 22] on img "Close" at bounding box center [407, 22] width 14 height 14
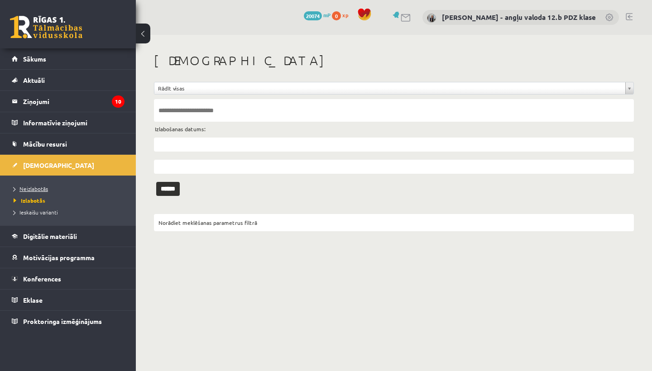
click at [38, 187] on span "Neizlabotās" at bounding box center [31, 188] width 34 height 7
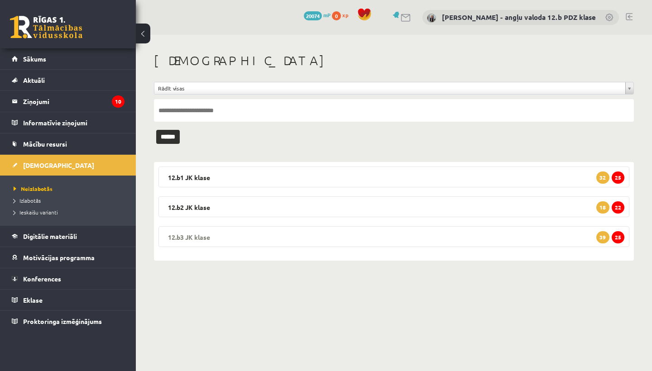
click at [213, 234] on legend "12.b3 JK klase 25 39" at bounding box center [393, 236] width 471 height 21
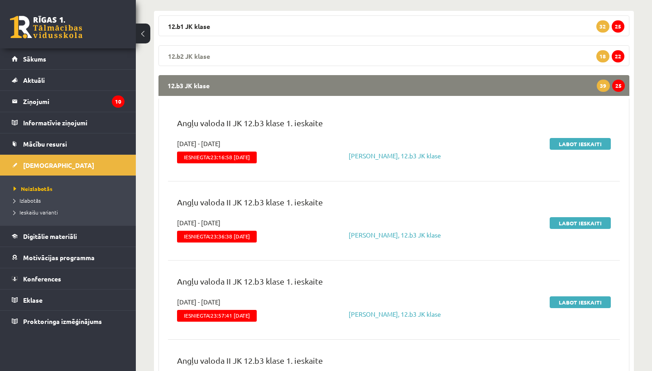
scroll to position [152, 0]
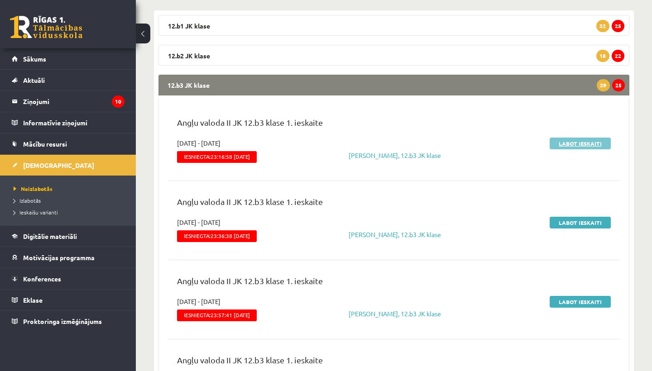
click at [576, 143] on link "Labot ieskaiti" at bounding box center [579, 144] width 61 height 12
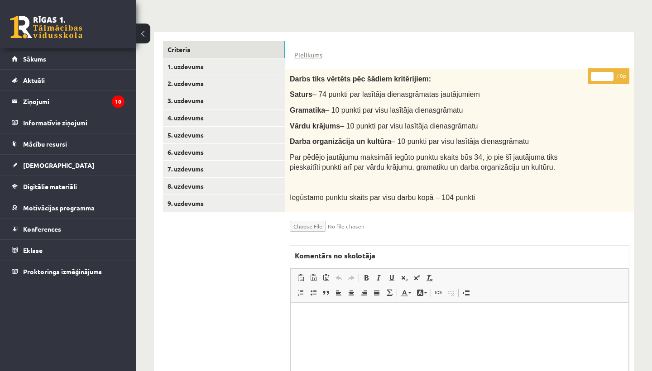
scroll to position [124, 0]
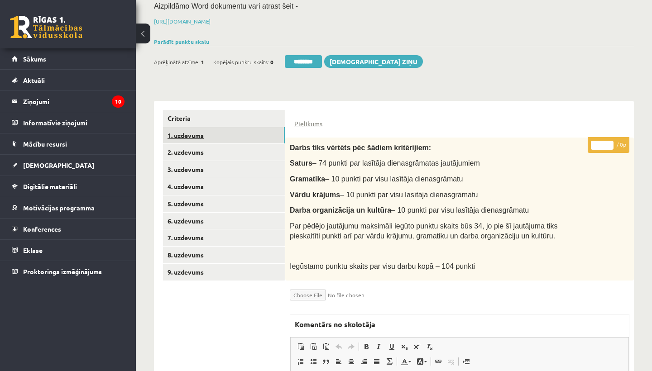
click at [205, 135] on link "1. uzdevums" at bounding box center [224, 135] width 122 height 17
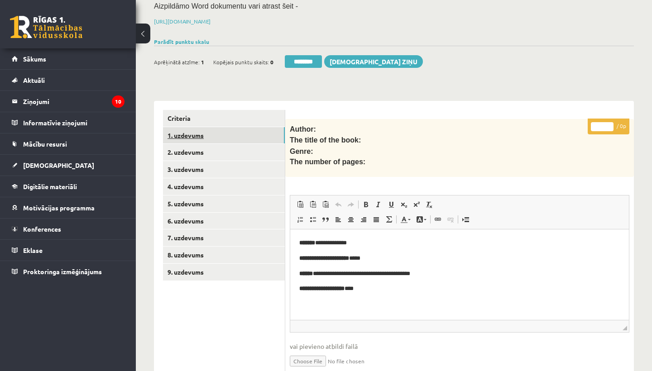
scroll to position [0, 0]
click at [199, 147] on link "2. uzdevums" at bounding box center [224, 152] width 122 height 17
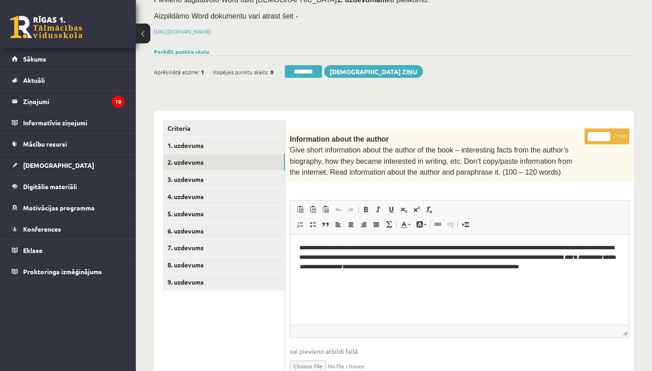
click at [600, 133] on input "*" at bounding box center [598, 136] width 23 height 9
type input "*"
click at [218, 177] on link "3. uzdevums" at bounding box center [224, 179] width 122 height 17
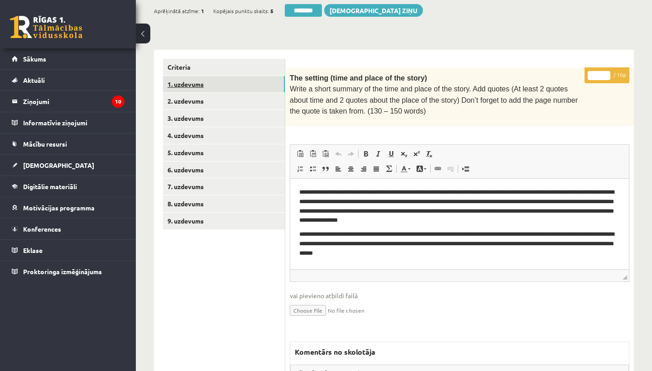
click at [200, 82] on link "1. uzdevums" at bounding box center [224, 84] width 122 height 17
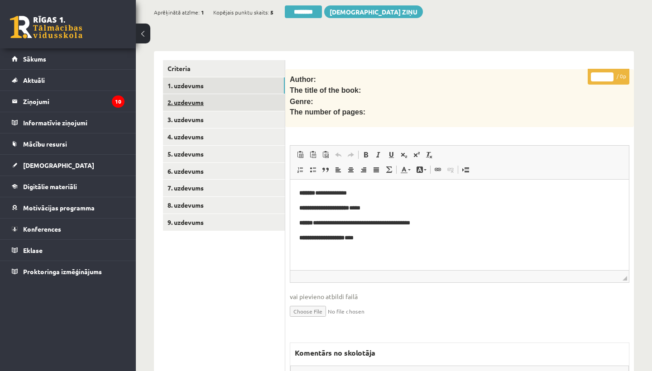
click at [193, 96] on link "2. uzdevums" at bounding box center [224, 102] width 122 height 17
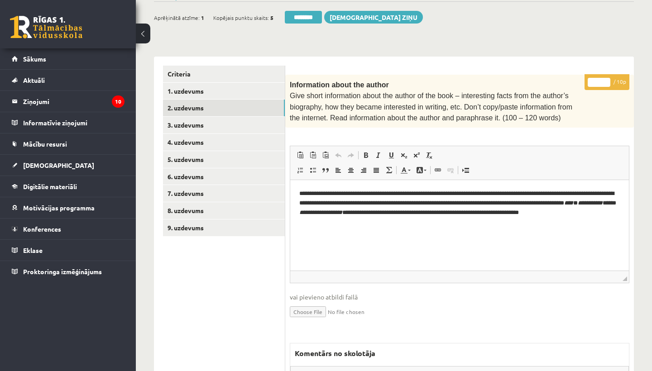
click at [601, 78] on input "*" at bounding box center [598, 82] width 23 height 9
click at [193, 91] on link "1. uzdevums" at bounding box center [224, 91] width 122 height 17
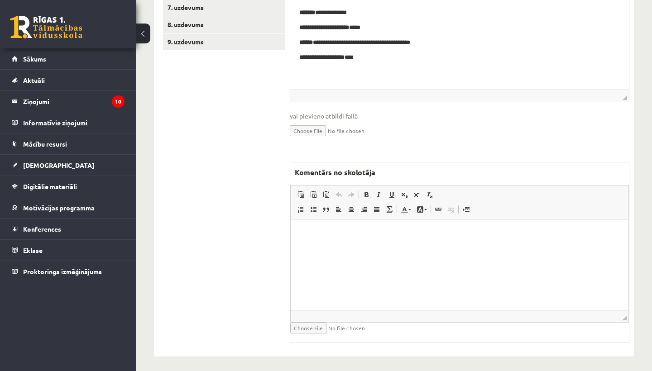
scroll to position [353, 0]
click at [326, 247] on html at bounding box center [460, 234] width 338 height 28
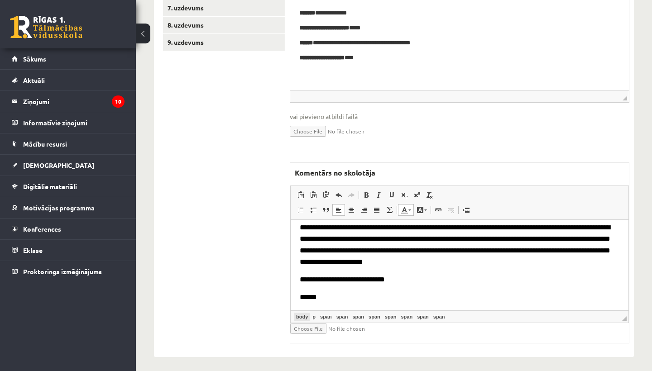
scroll to position [24, 0]
click at [307, 324] on input "file" at bounding box center [344, 328] width 108 height 11
type input "**********"
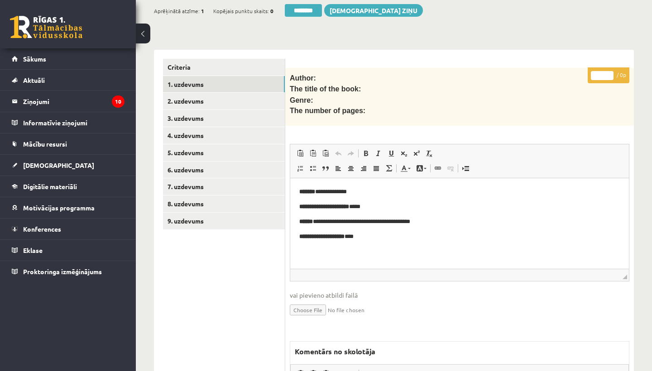
scroll to position [159, 0]
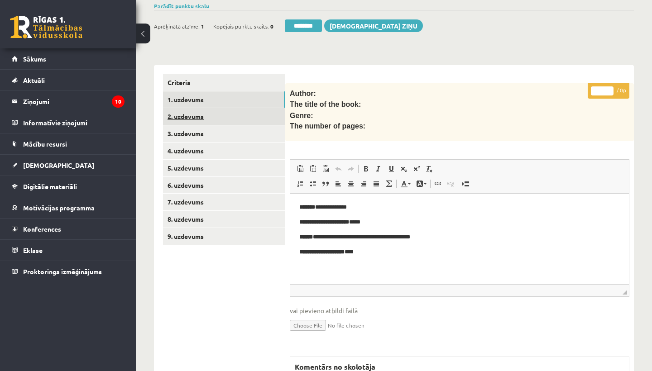
click at [205, 111] on link "2. uzdevums" at bounding box center [224, 116] width 122 height 17
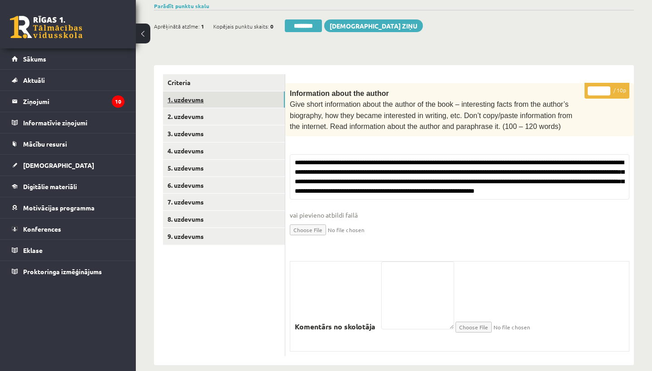
click at [195, 100] on link "1. uzdevums" at bounding box center [224, 99] width 122 height 17
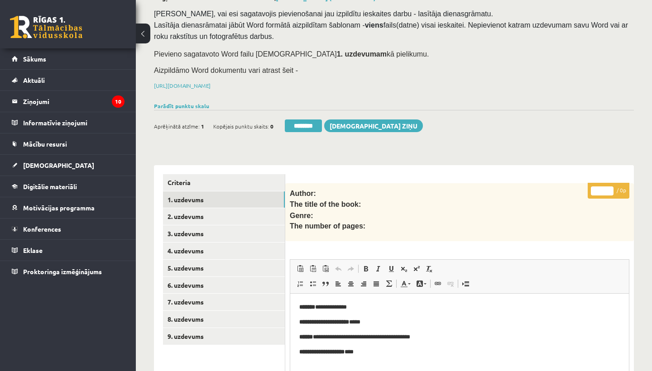
scroll to position [57, 0]
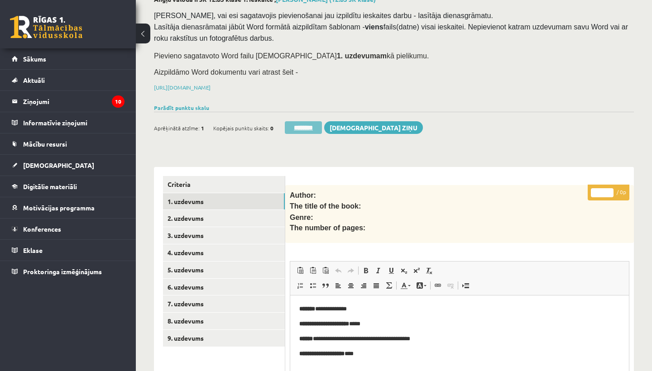
click at [298, 125] on input "********" at bounding box center [303, 127] width 37 height 13
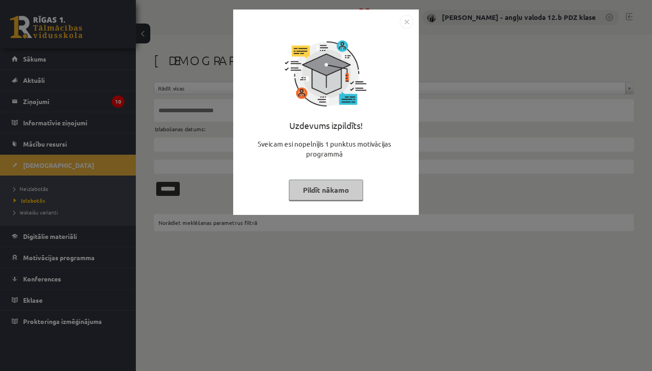
click at [406, 19] on img "Close" at bounding box center [407, 22] width 14 height 14
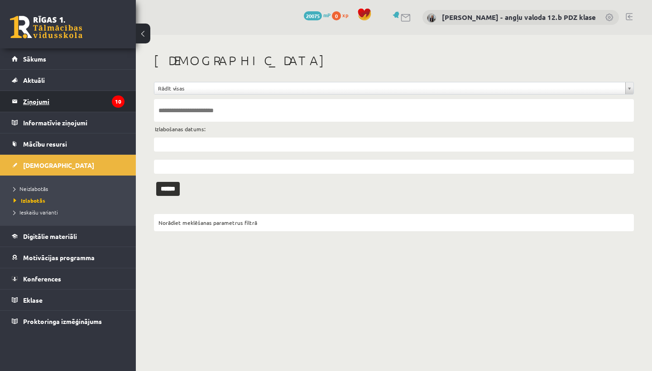
click at [29, 101] on legend "Ziņojumi 10" at bounding box center [73, 101] width 101 height 21
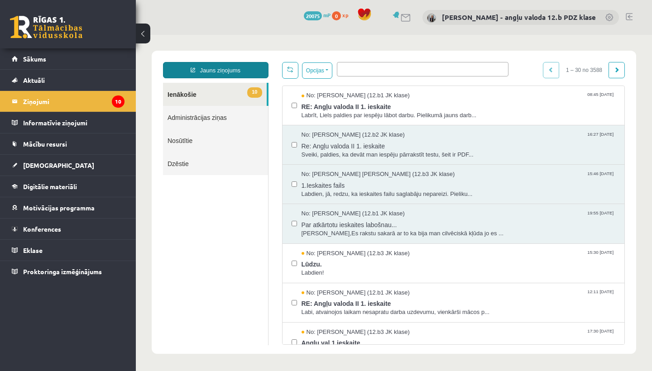
click at [219, 69] on link "Jauns ziņojums" at bounding box center [215, 70] width 105 height 16
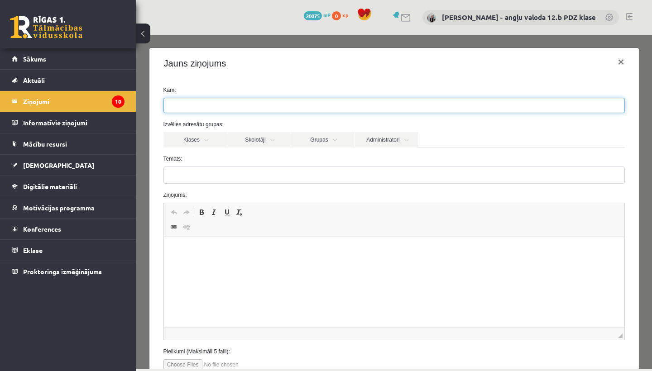
click at [186, 104] on input "search" at bounding box center [180, 105] width 32 height 14
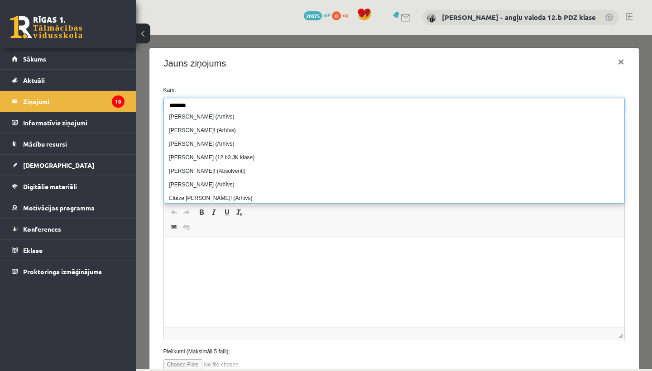
scroll to position [167, 0]
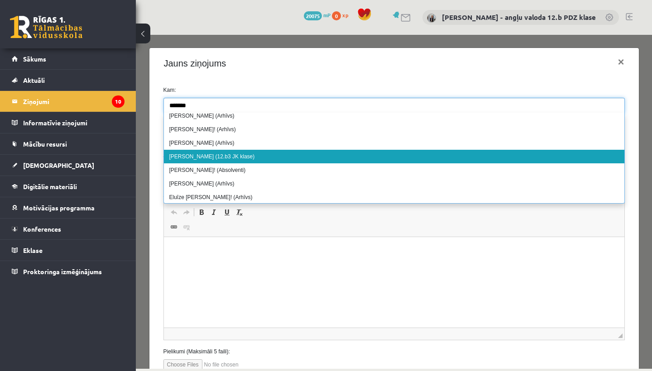
type input "*******"
select select "*****"
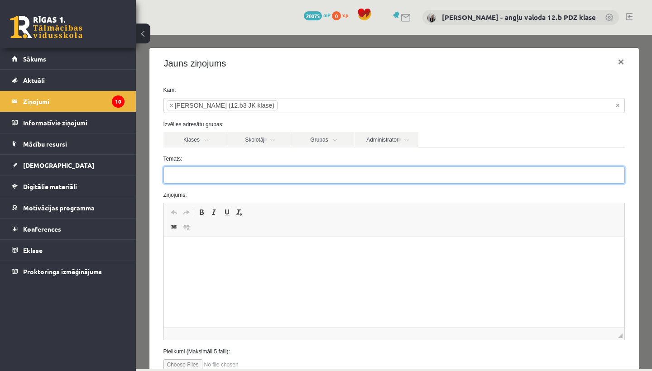
click at [177, 183] on input "Temats:" at bounding box center [393, 175] width 461 height 17
type input "**********"
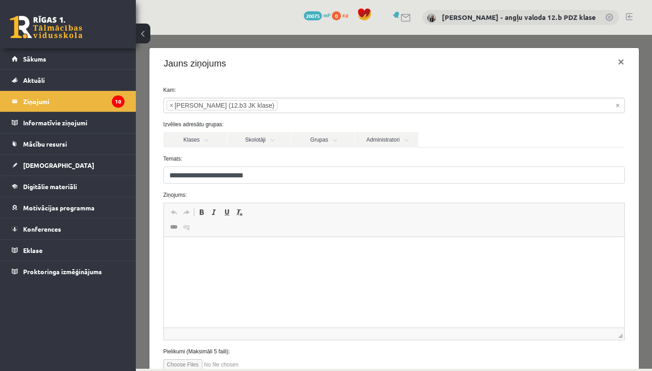
click at [182, 250] on p "Rich Text Editor, wiswyg-editor-47433973702580-1760170485-139" at bounding box center [393, 251] width 442 height 10
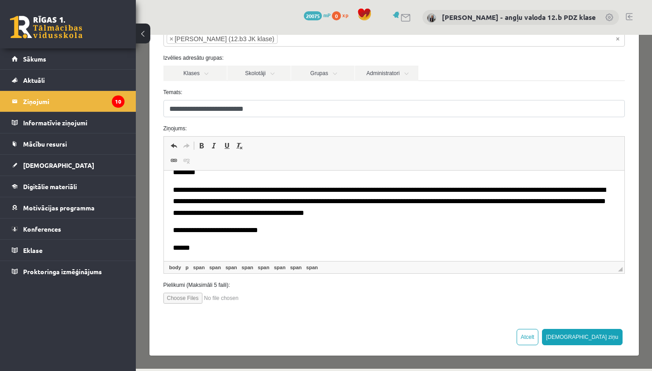
scroll to position [66, 0]
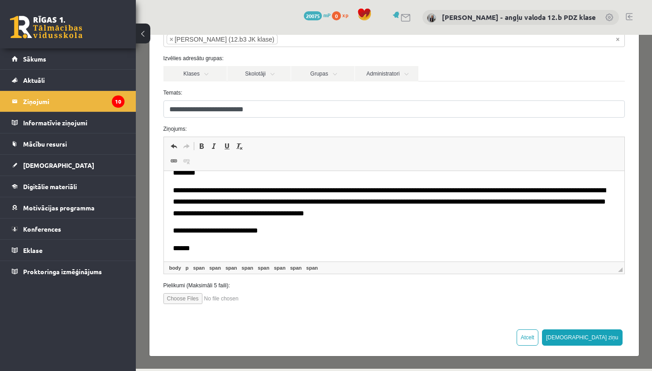
click at [178, 297] on input "file" at bounding box center [214, 298] width 103 height 11
type input "**********"
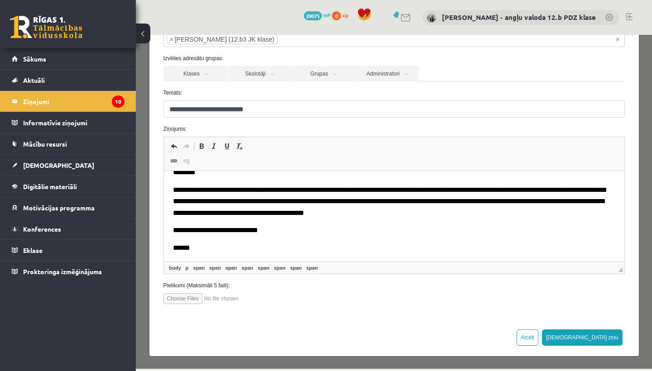
scroll to position [13, 0]
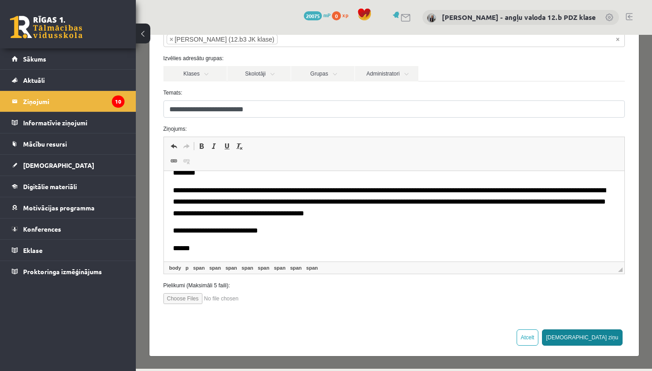
click at [605, 337] on button "[DEMOGRAPHIC_DATA] ziņu" at bounding box center [582, 338] width 81 height 16
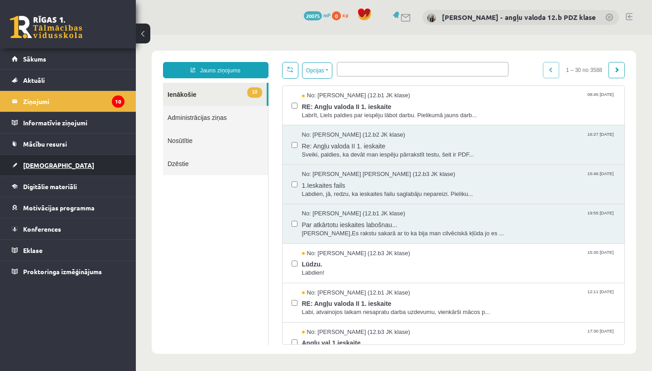
scroll to position [0, 0]
click at [30, 167] on span "[DEMOGRAPHIC_DATA]" at bounding box center [58, 165] width 71 height 8
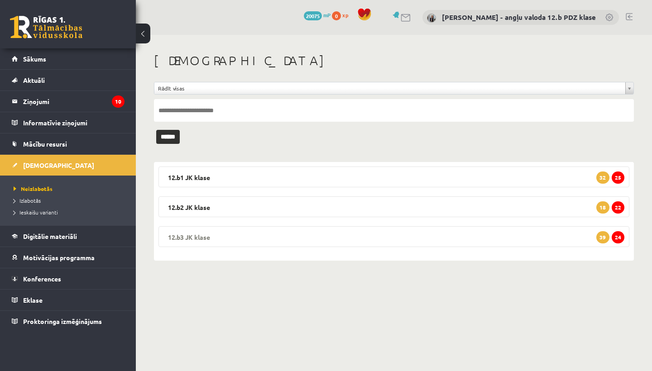
click at [225, 232] on legend "12.b3 JK klase 24 39" at bounding box center [393, 236] width 471 height 21
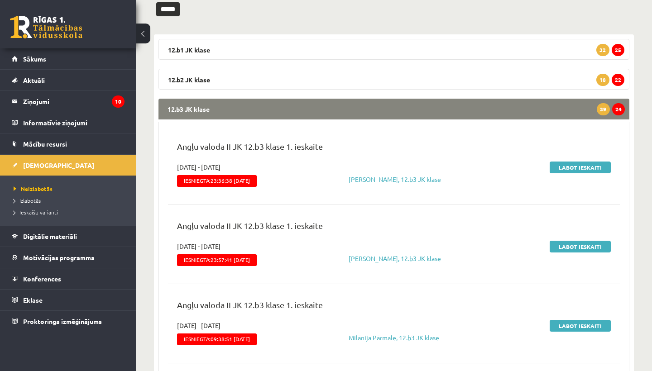
scroll to position [129, 0]
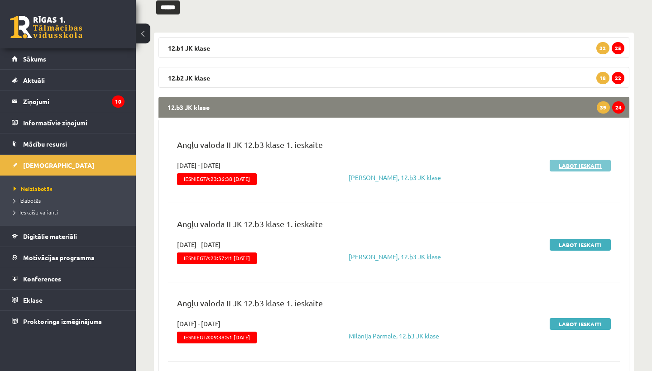
click at [577, 163] on link "Labot ieskaiti" at bounding box center [579, 166] width 61 height 12
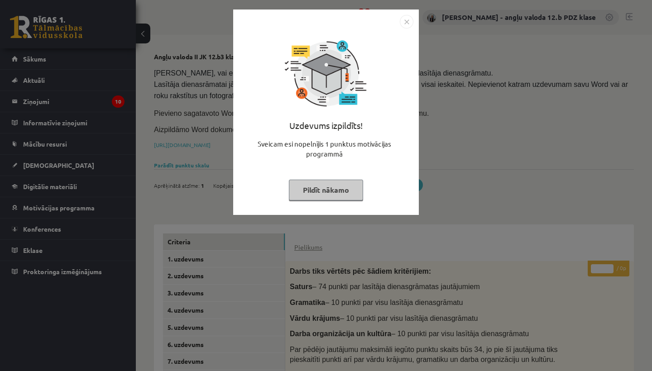
click at [403, 23] on img "Close" at bounding box center [407, 22] width 14 height 14
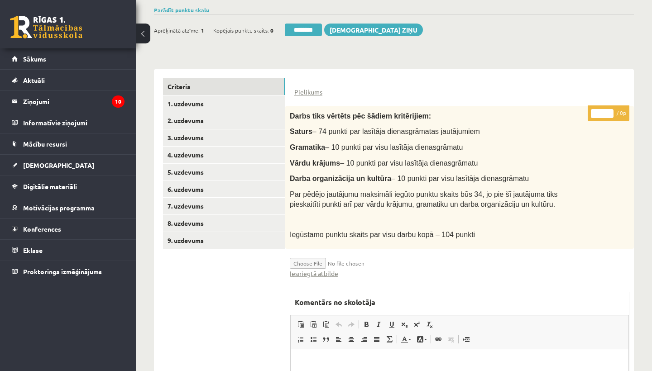
scroll to position [156, 0]
click at [316, 268] on link "Iesniegtā atbilde" at bounding box center [314, 273] width 48 height 10
click at [193, 119] on link "2. uzdevums" at bounding box center [224, 120] width 122 height 17
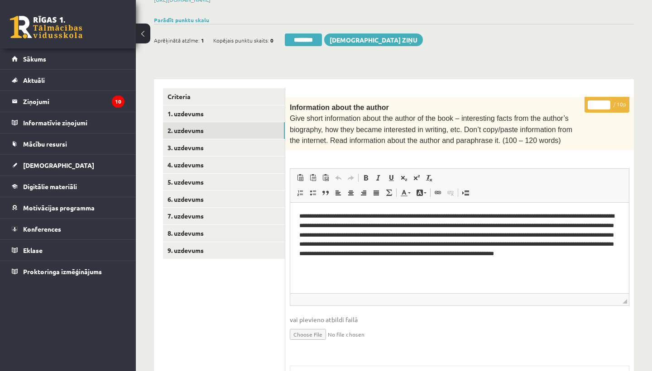
scroll to position [153, 0]
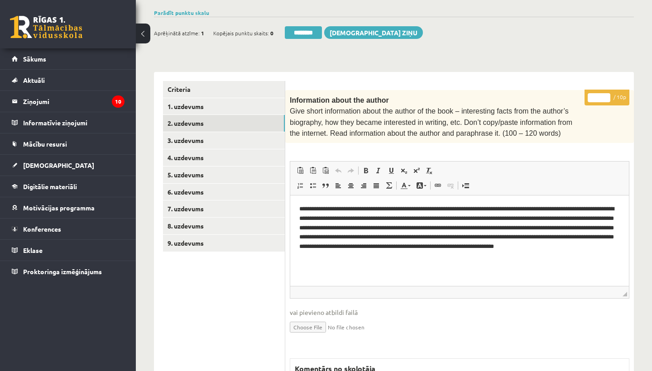
click at [600, 96] on input "*" at bounding box center [598, 97] width 23 height 9
type input "**"
click at [215, 140] on link "3. uzdevums" at bounding box center [224, 140] width 122 height 17
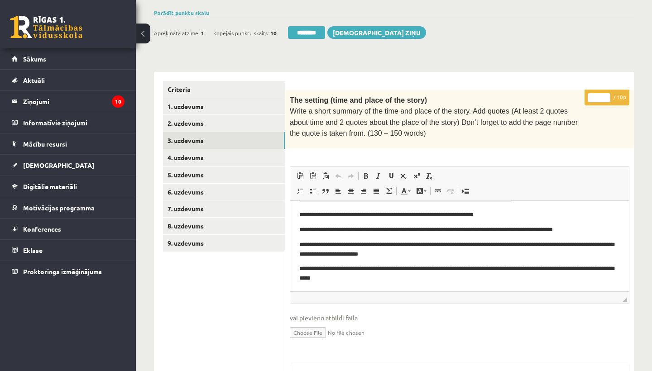
scroll to position [48, 0]
click at [599, 93] on input "*" at bounding box center [598, 97] width 23 height 9
type input "**"
click at [201, 158] on link "4. uzdevums" at bounding box center [224, 157] width 122 height 17
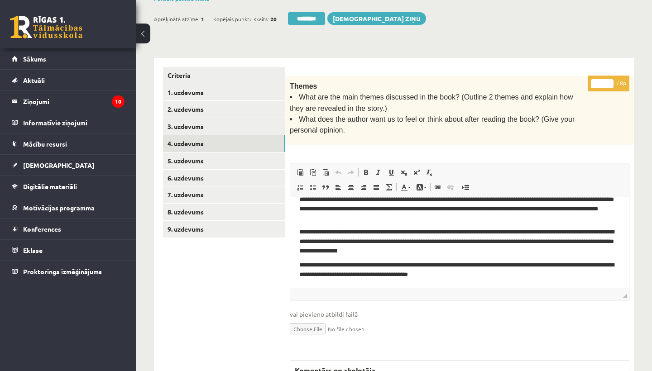
scroll to position [168, 0]
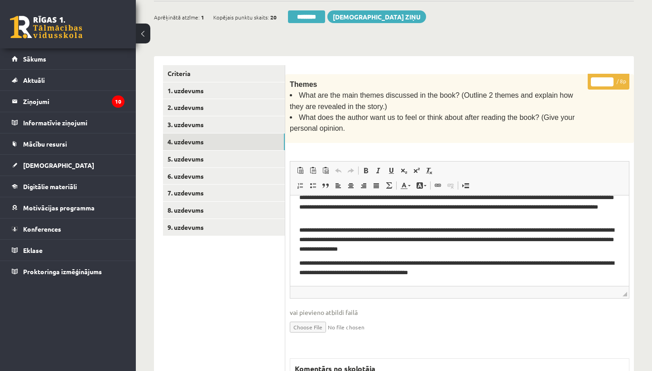
click at [602, 77] on input "*" at bounding box center [602, 81] width 23 height 9
type input "*"
click at [183, 157] on link "5. uzdevums" at bounding box center [224, 159] width 122 height 17
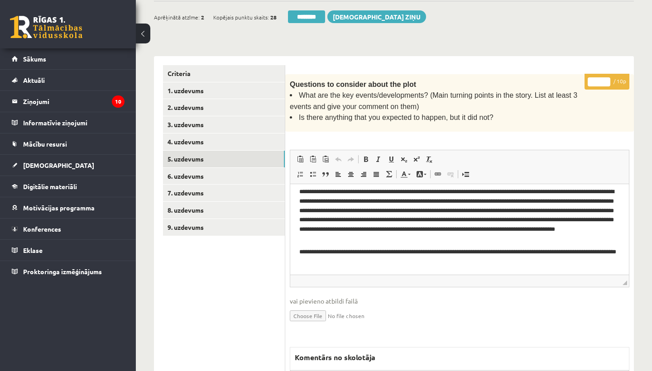
scroll to position [87, 0]
click at [601, 78] on input "*" at bounding box center [598, 81] width 23 height 9
type input "**"
click at [217, 168] on link "6. uzdevums" at bounding box center [224, 176] width 122 height 17
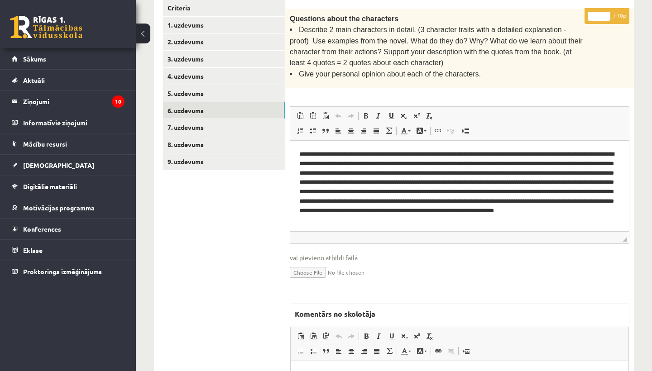
scroll to position [236, 0]
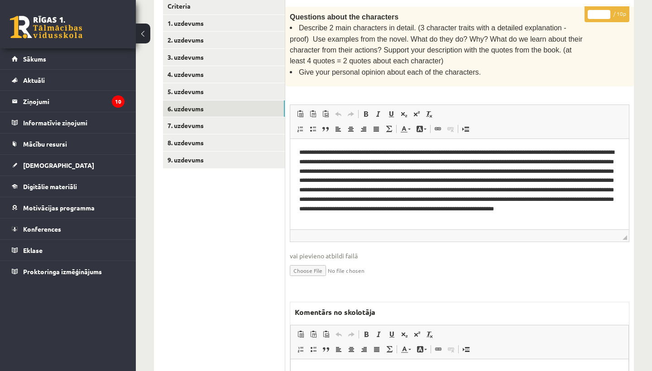
click at [601, 12] on input "*" at bounding box center [598, 14] width 23 height 9
type input "*"
click at [206, 127] on link "7. uzdevums" at bounding box center [224, 125] width 122 height 17
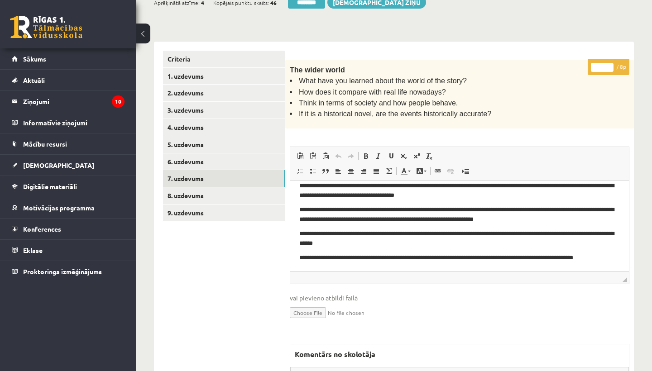
scroll to position [9, 0]
click at [602, 65] on input "*" at bounding box center [602, 67] width 23 height 9
type input "*"
click at [212, 192] on link "8. uzdevums" at bounding box center [224, 195] width 122 height 17
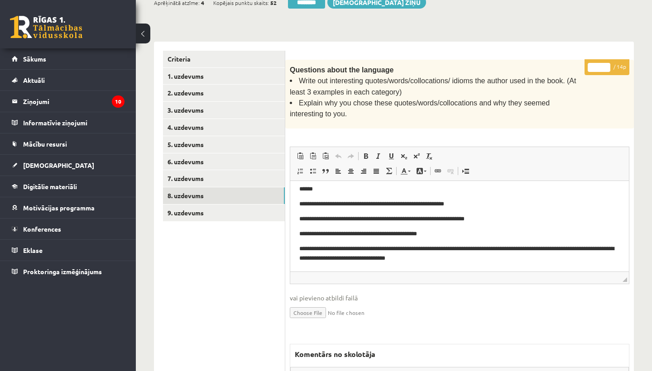
scroll to position [194, 0]
click at [600, 64] on input "*" at bounding box center [598, 67] width 23 height 9
type input "**"
click at [186, 210] on link "9. uzdevums" at bounding box center [224, 213] width 122 height 17
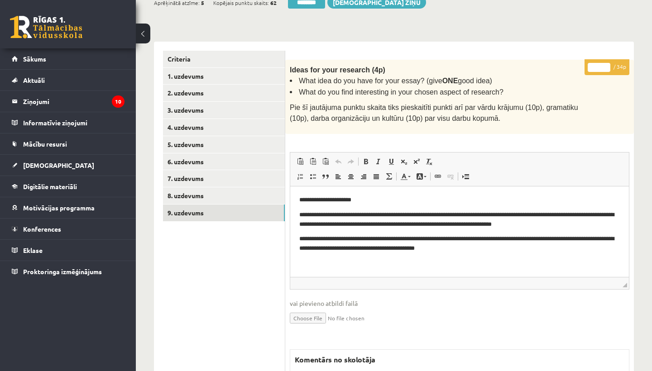
scroll to position [0, 0]
click at [597, 66] on input "*" at bounding box center [598, 67] width 23 height 9
type input "**"
click at [184, 74] on link "1. uzdevums" at bounding box center [224, 76] width 122 height 17
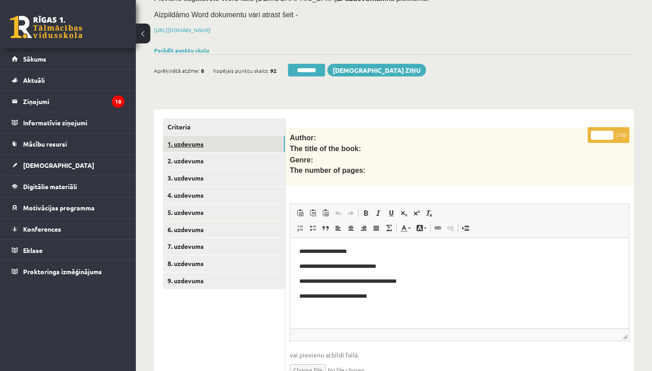
click at [188, 140] on link "1. uzdevums" at bounding box center [224, 144] width 122 height 17
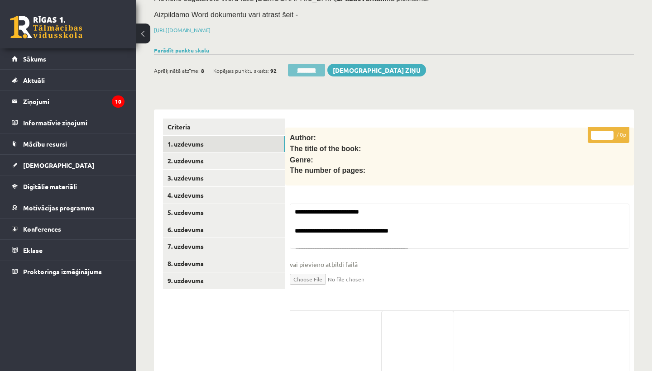
click at [313, 68] on input "********" at bounding box center [306, 70] width 37 height 13
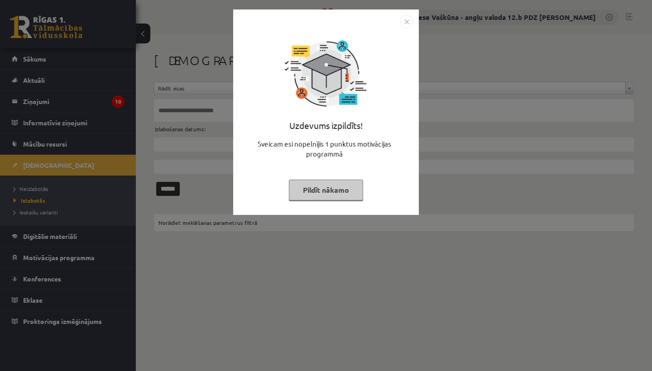
click at [406, 19] on img "Close" at bounding box center [407, 22] width 14 height 14
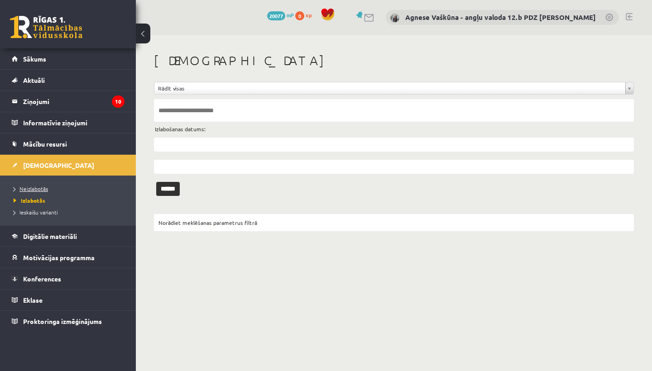
click at [34, 186] on span "Neizlabotās" at bounding box center [31, 188] width 34 height 7
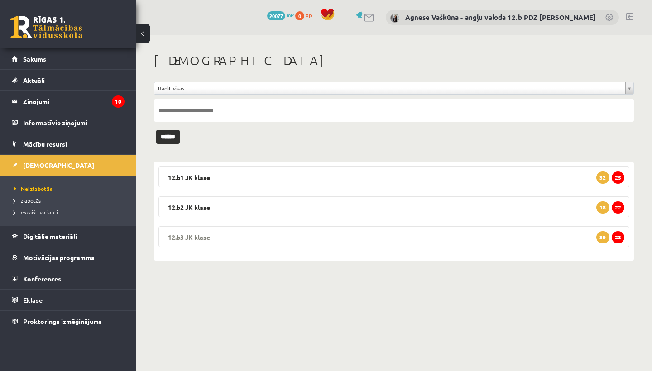
click at [224, 240] on legend "12.b3 [PERSON_NAME] 23 39" at bounding box center [393, 236] width 471 height 21
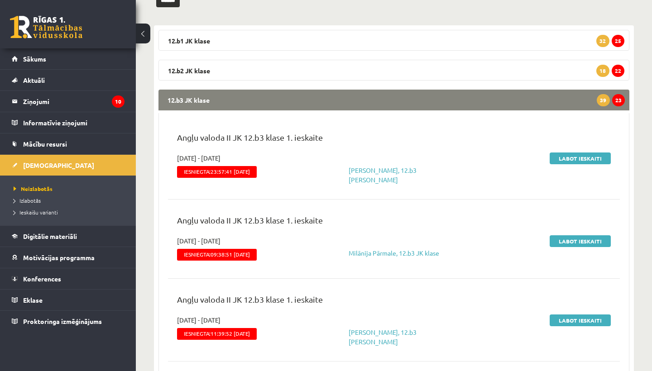
scroll to position [138, 0]
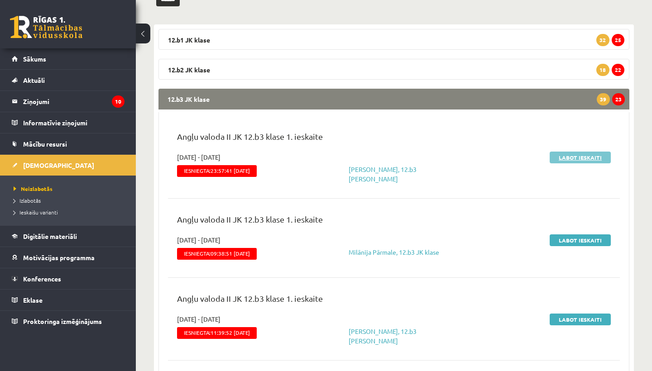
click at [577, 154] on link "Labot ieskaiti" at bounding box center [579, 158] width 61 height 12
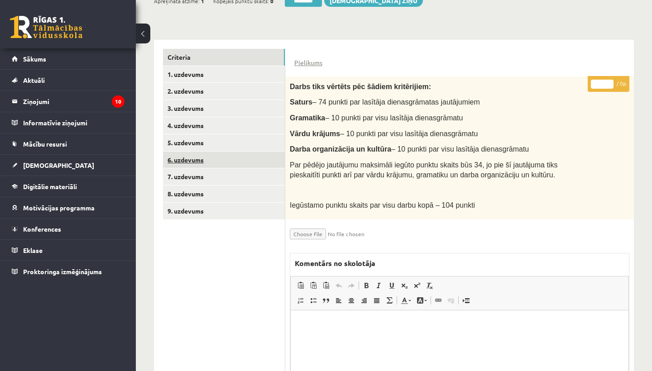
scroll to position [184, 0]
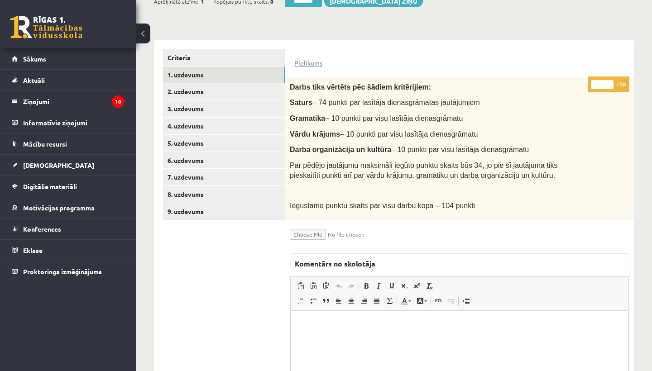
click at [216, 76] on link "1. uzdevums" at bounding box center [224, 75] width 122 height 17
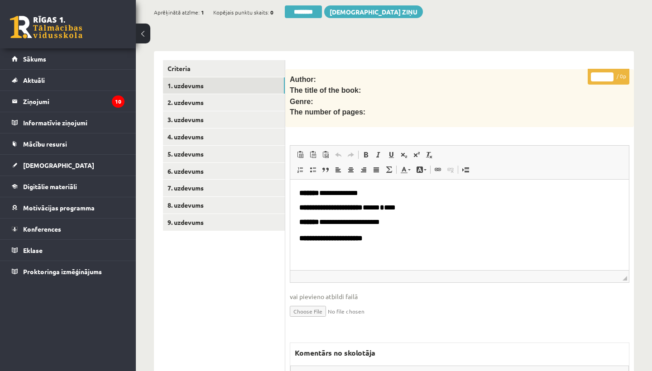
scroll to position [0, 0]
click at [217, 102] on link "2. uzdevums" at bounding box center [224, 102] width 122 height 17
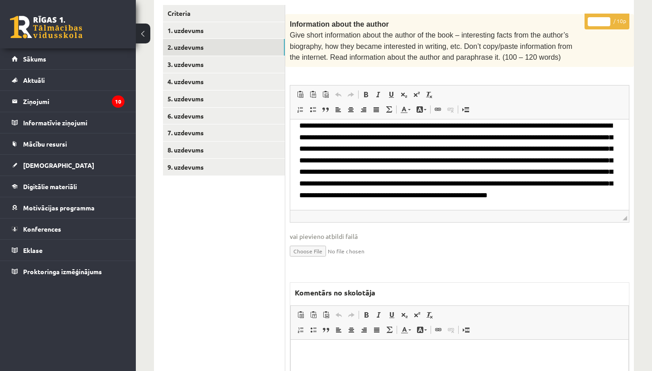
scroll to position [232, 0]
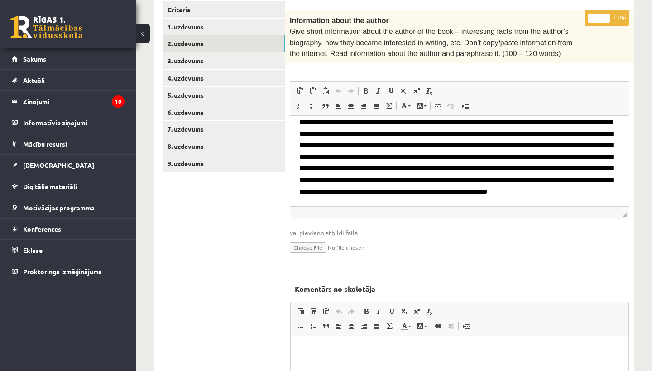
click at [600, 14] on input "*" at bounding box center [598, 18] width 23 height 9
type input "**"
click at [205, 59] on link "3. uzdevums" at bounding box center [224, 61] width 122 height 17
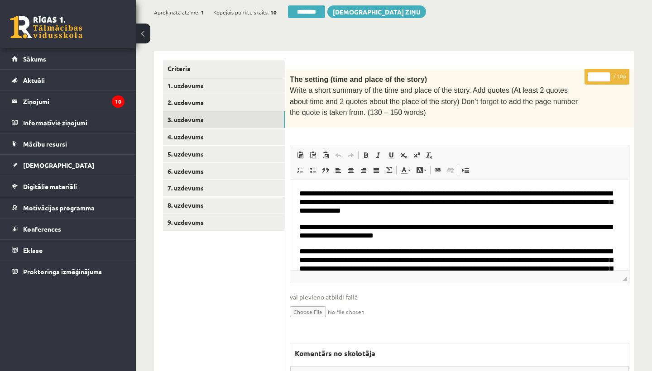
scroll to position [0, 0]
